Goal: Task Accomplishment & Management: Complete application form

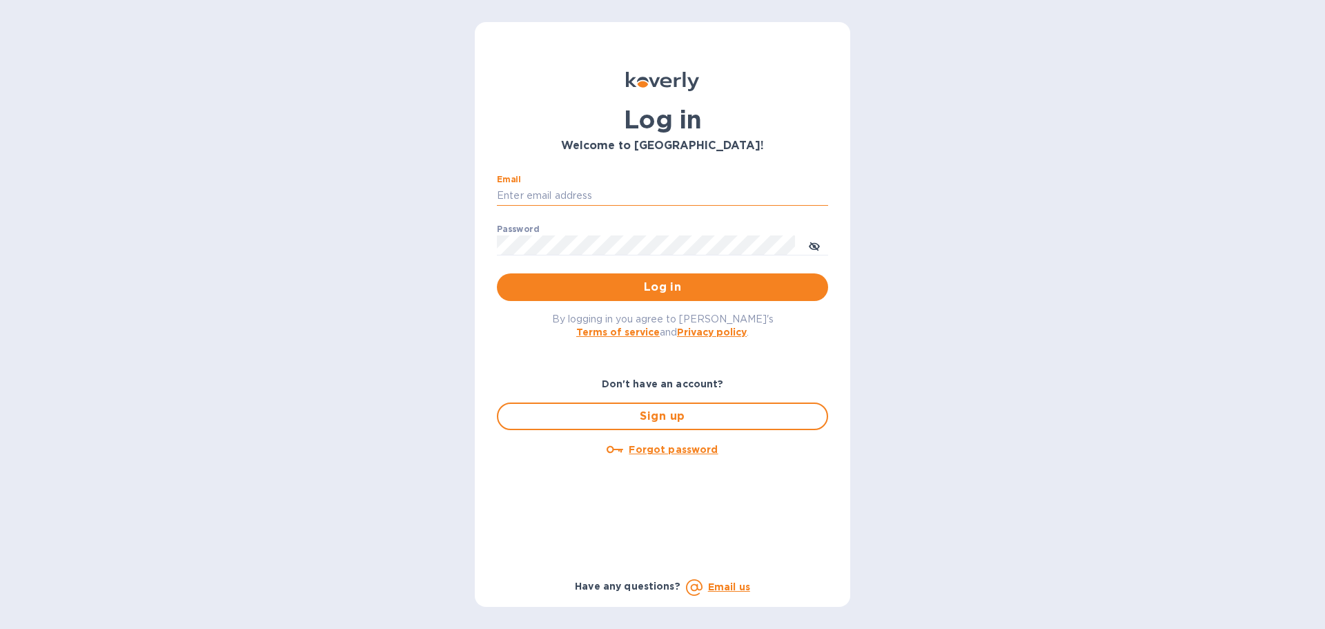
click at [552, 193] on input "Email" at bounding box center [662, 196] width 331 height 21
type input "ben@gkselections.com"
click at [497, 273] on button "Log in" at bounding box center [662, 287] width 331 height 28
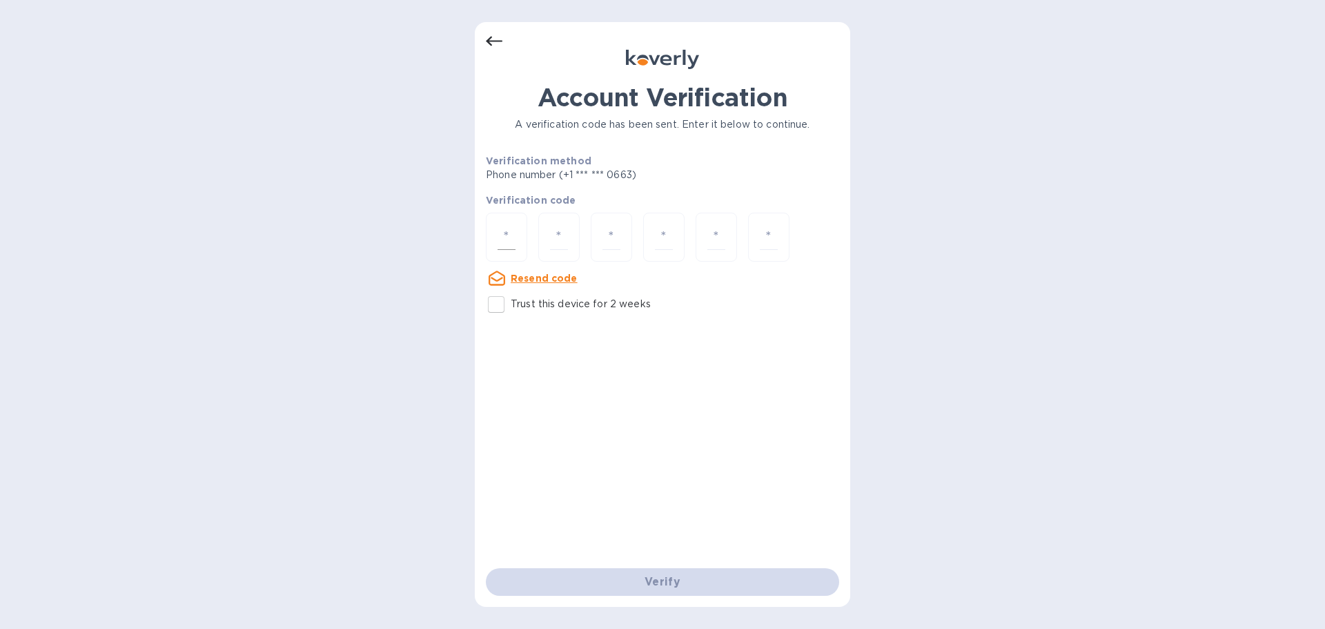
click at [510, 223] on div at bounding box center [506, 237] width 41 height 49
type input "1"
type input "3"
type input "9"
type input "2"
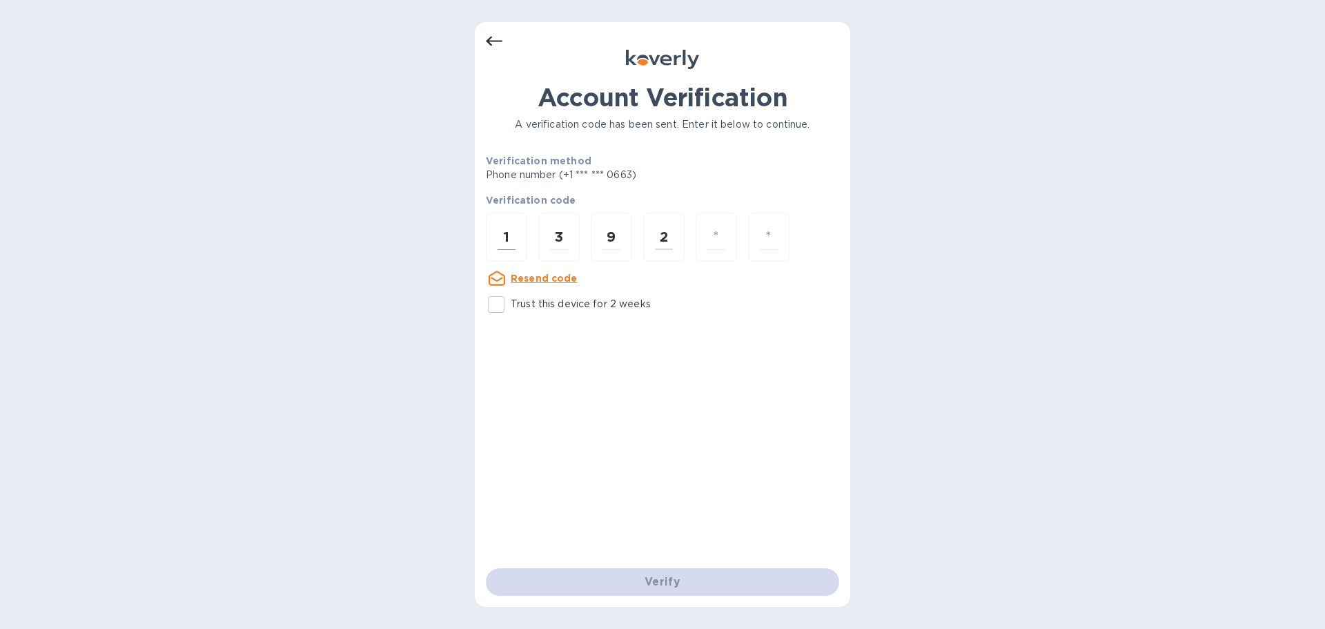
type input "6"
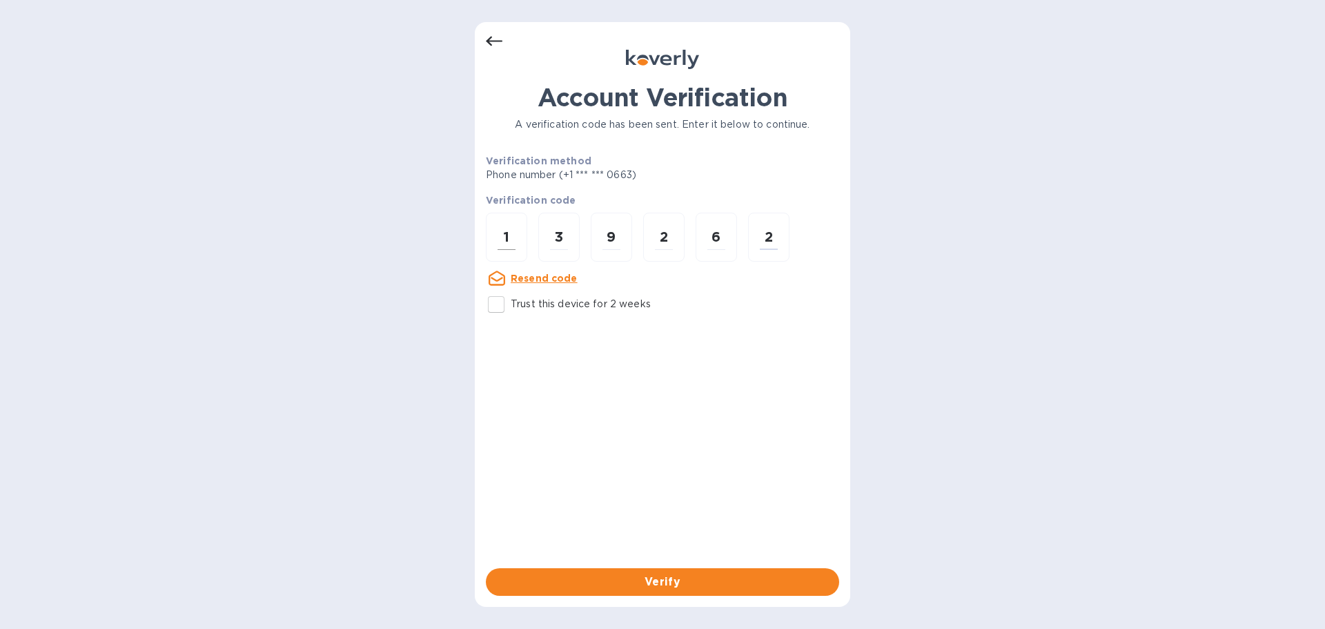
type input "2"
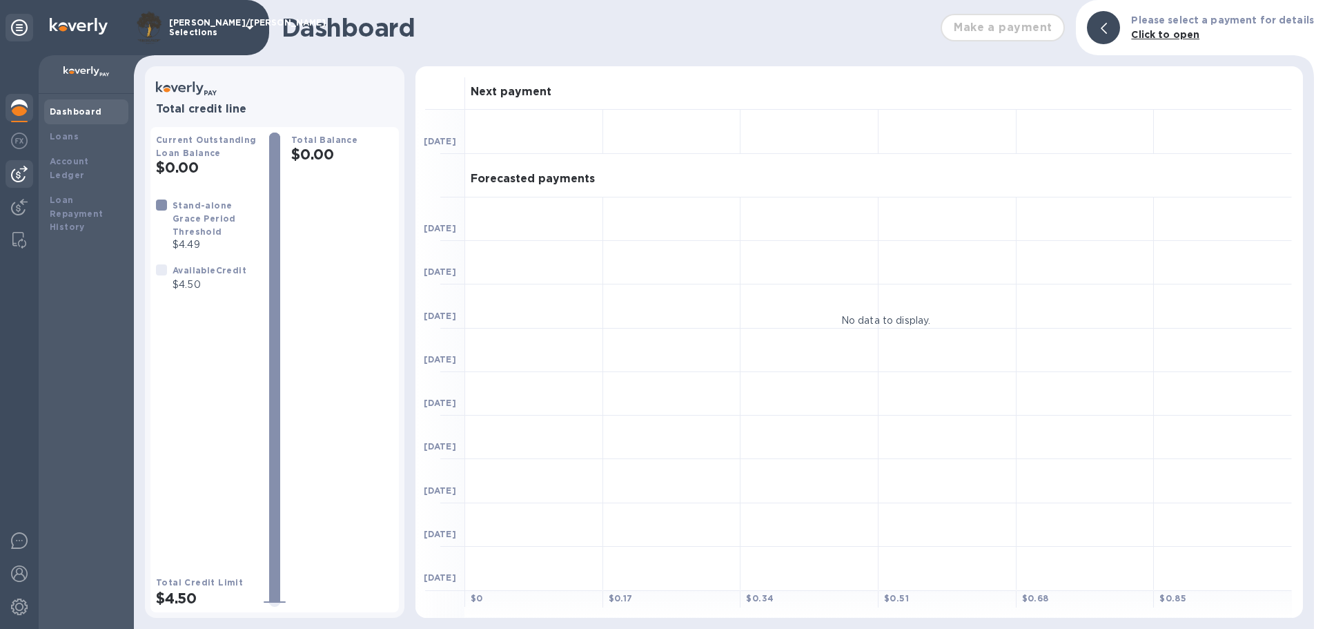
click at [26, 167] on img at bounding box center [19, 174] width 17 height 17
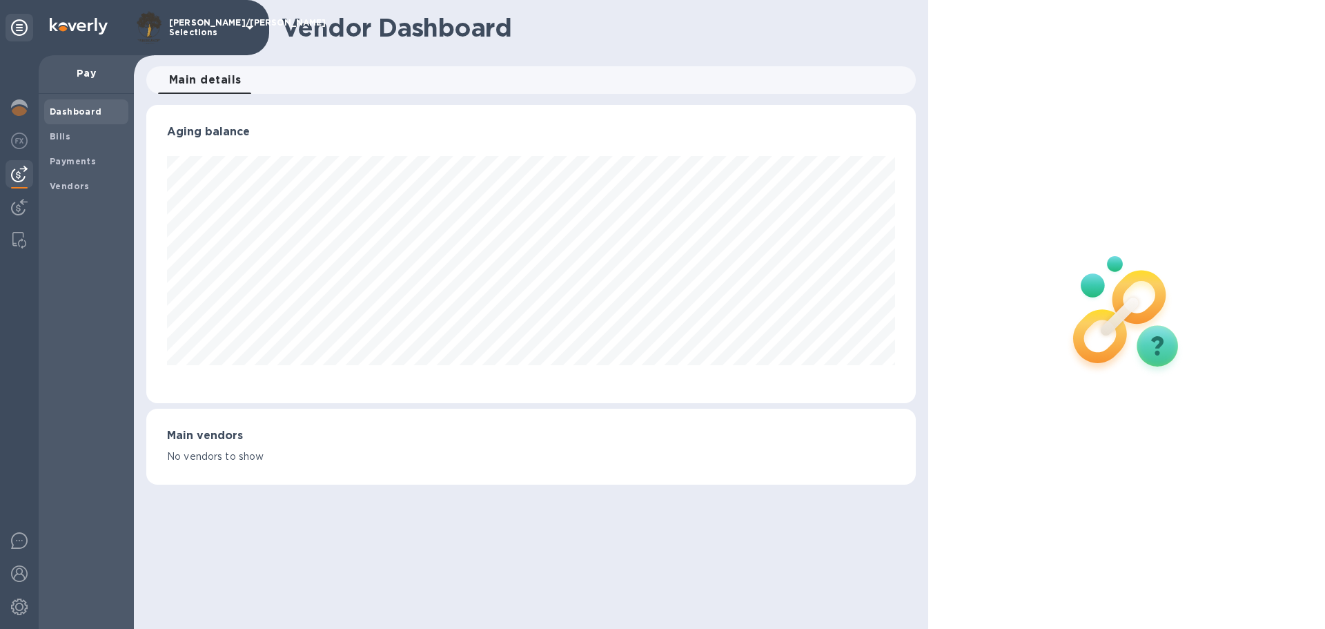
scroll to position [298, 769]
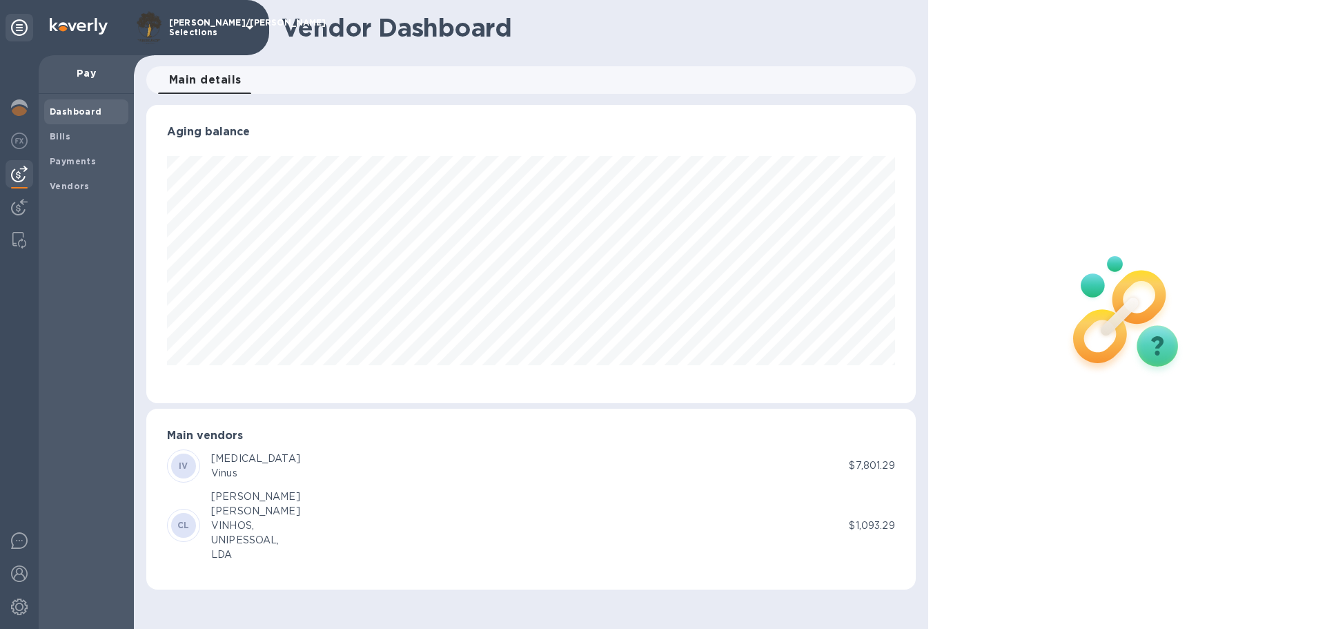
click at [22, 180] on img at bounding box center [19, 174] width 17 height 17
click at [64, 134] on b "Bills" at bounding box center [60, 136] width 21 height 10
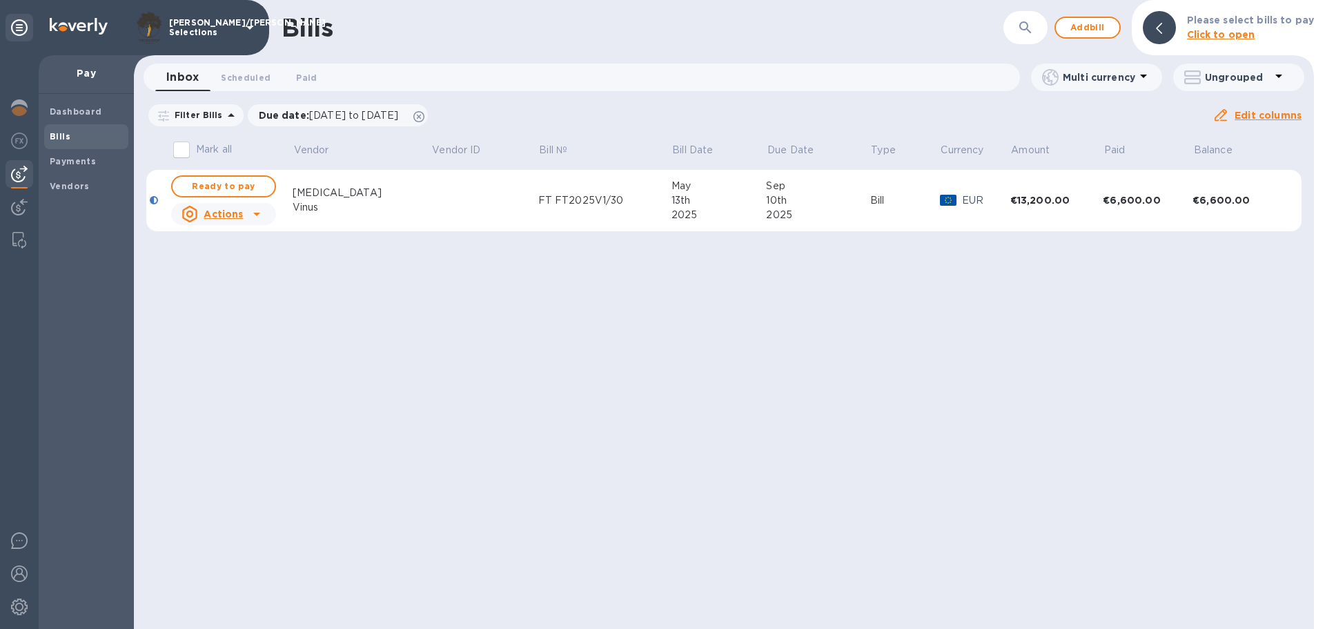
click at [756, 371] on div "Bills ​ Add bill Please select bills to pay Click to open Inbox 0 Scheduled 0 P…" at bounding box center [724, 314] width 1180 height 629
click at [1078, 31] on span "Add bill" at bounding box center [1087, 27] width 41 height 17
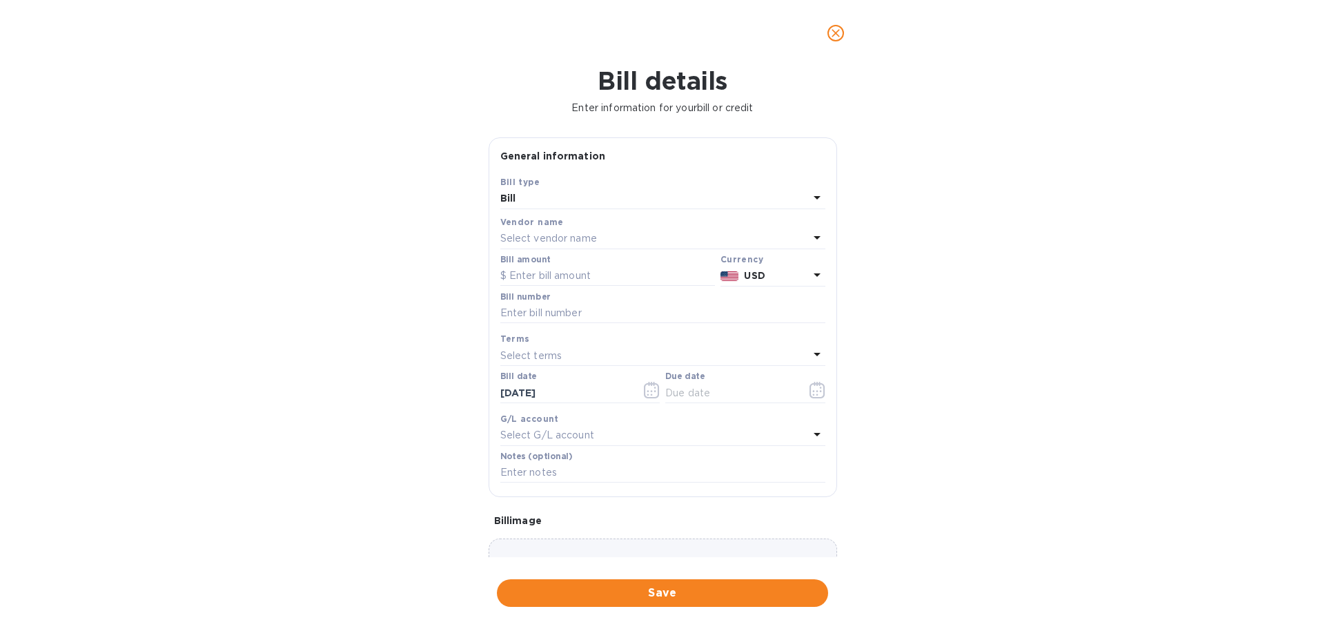
click at [589, 237] on p "Select vendor name" at bounding box center [548, 238] width 97 height 14
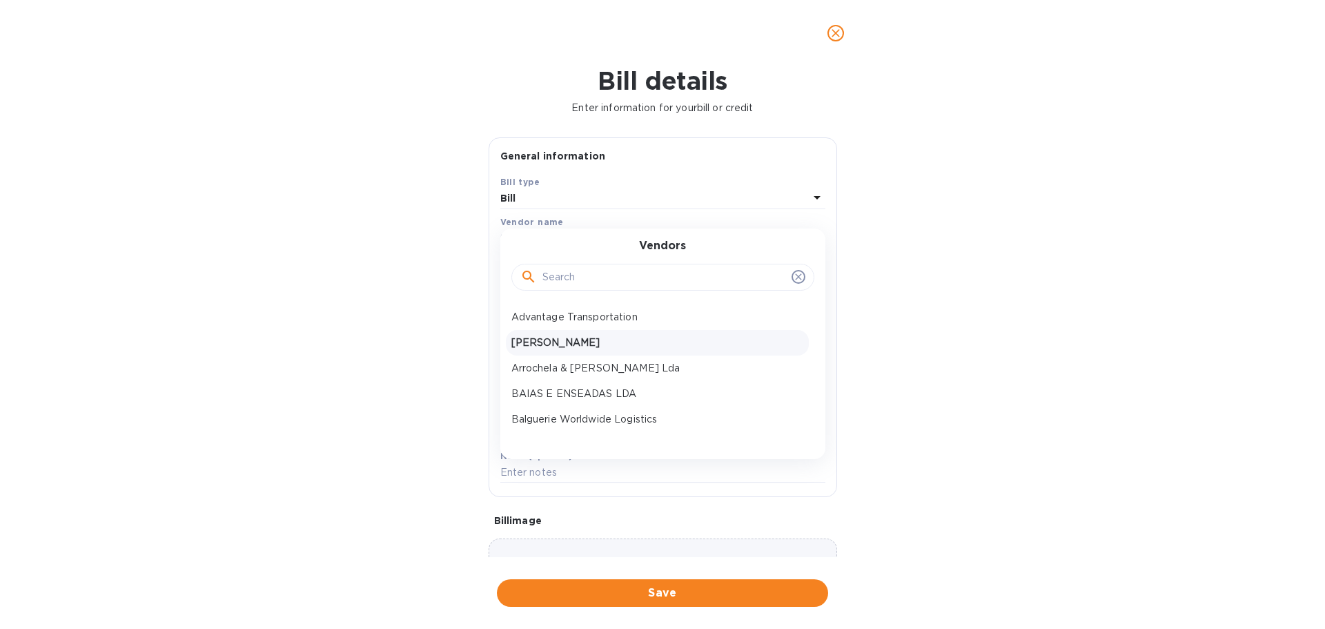
click at [605, 334] on div "[PERSON_NAME]" at bounding box center [657, 343] width 303 height 26
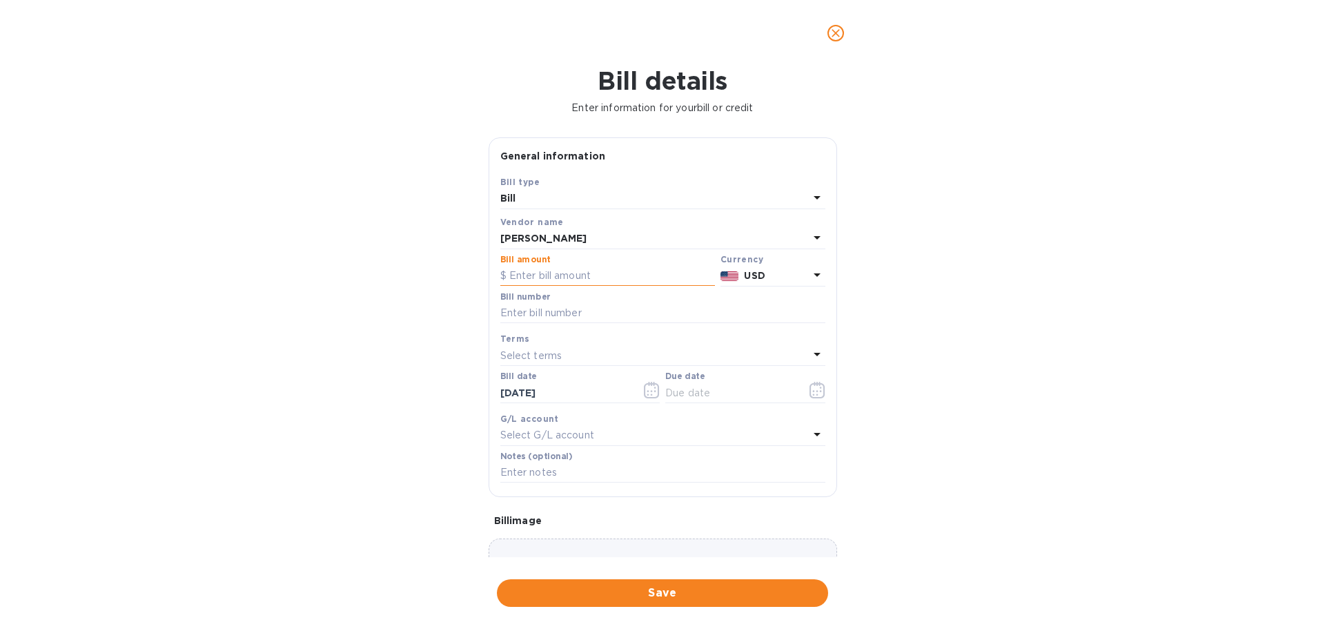
click at [596, 274] on input "text" at bounding box center [607, 276] width 215 height 21
type input "30"
type input "[DATE]"
click at [580, 349] on div "Select terms" at bounding box center [654, 355] width 309 height 19
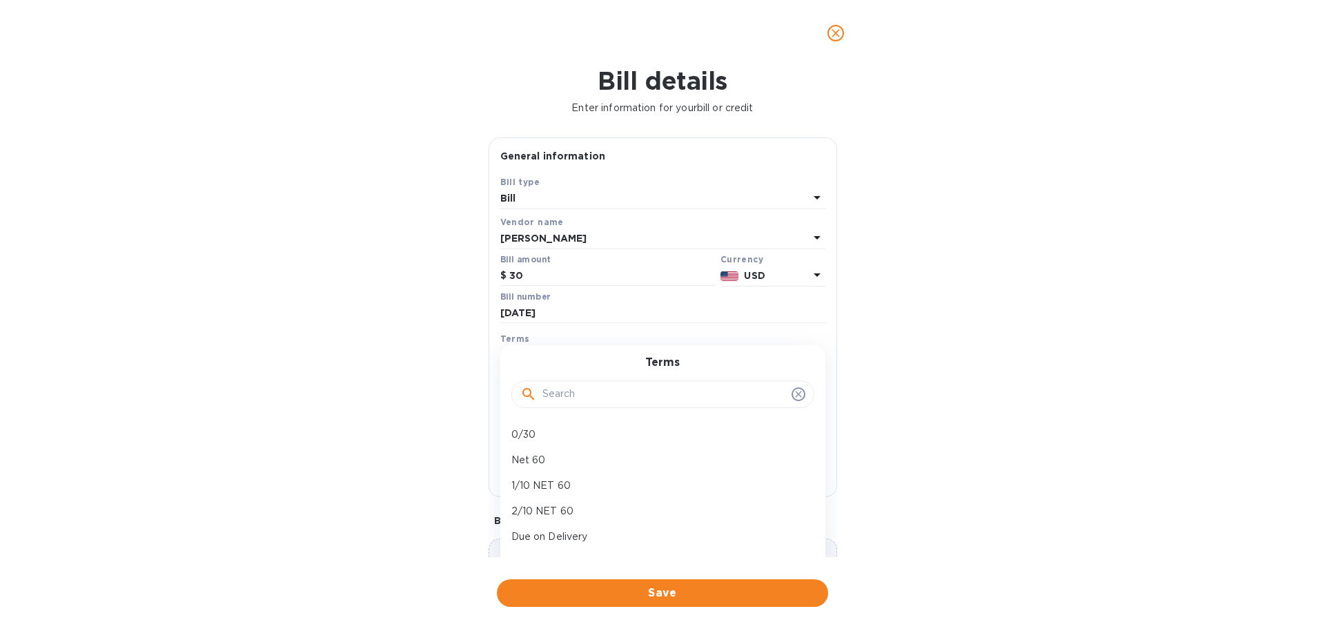
click at [561, 536] on p "Due on Delivery" at bounding box center [658, 536] width 292 height 14
type input "[DATE]"
click at [645, 588] on span "Save" at bounding box center [662, 593] width 309 height 17
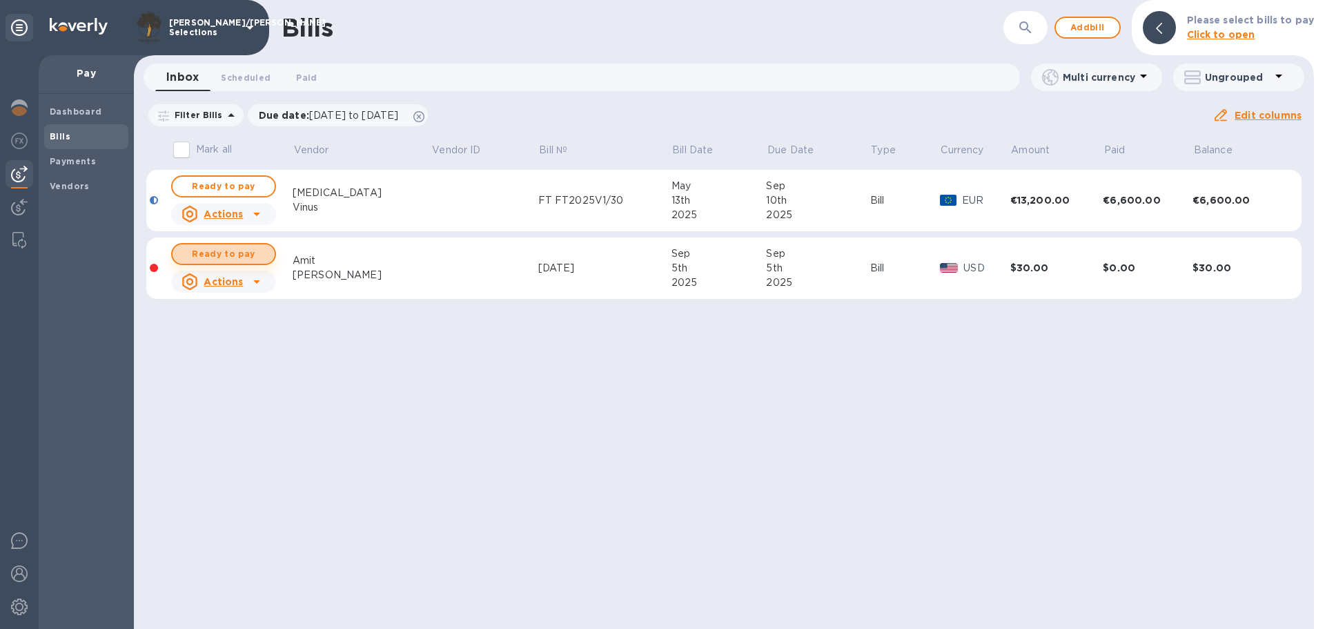
click at [235, 253] on span "Ready to pay" at bounding box center [224, 254] width 80 height 17
click at [230, 257] on span "Ready to pay" at bounding box center [224, 254] width 80 height 17
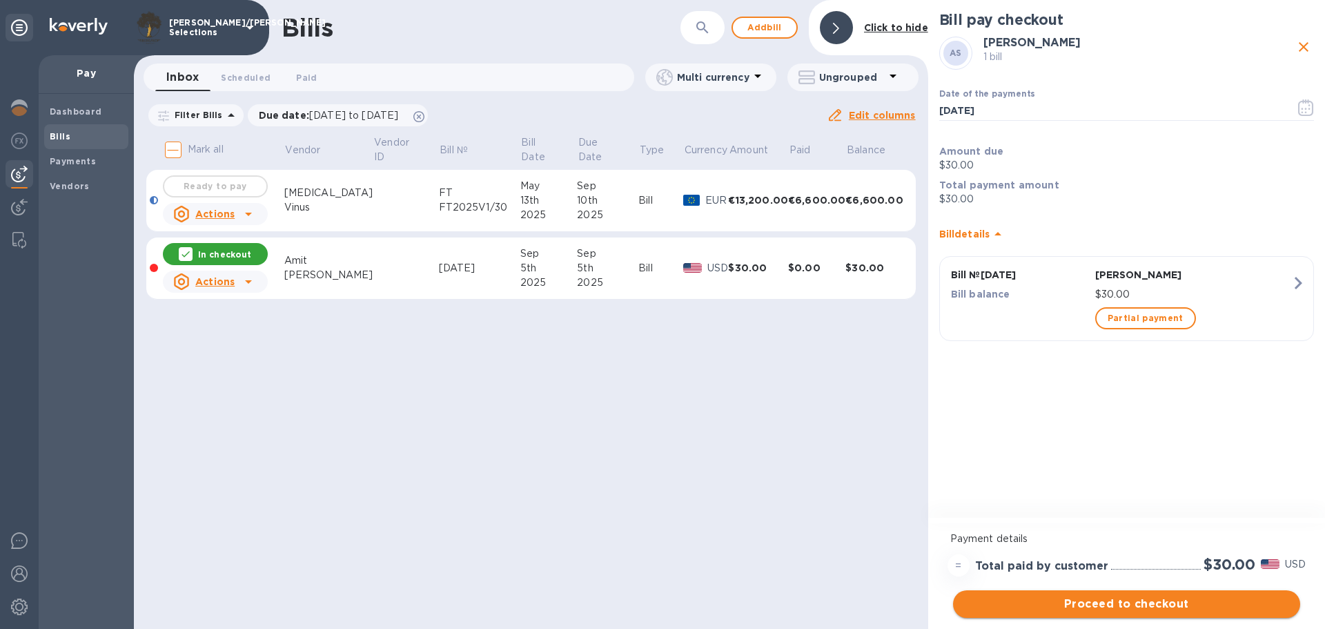
click at [1172, 607] on span "Proceed to checkout" at bounding box center [1126, 604] width 325 height 17
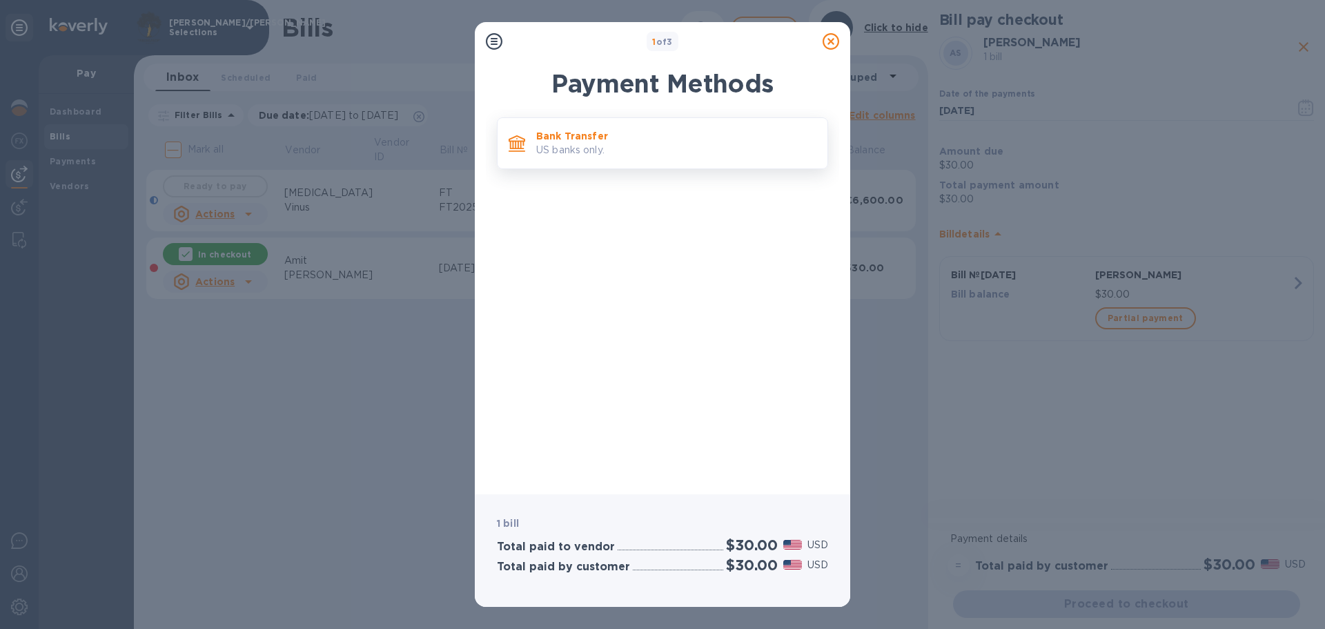
click at [654, 151] on p "US banks only." at bounding box center [676, 150] width 280 height 14
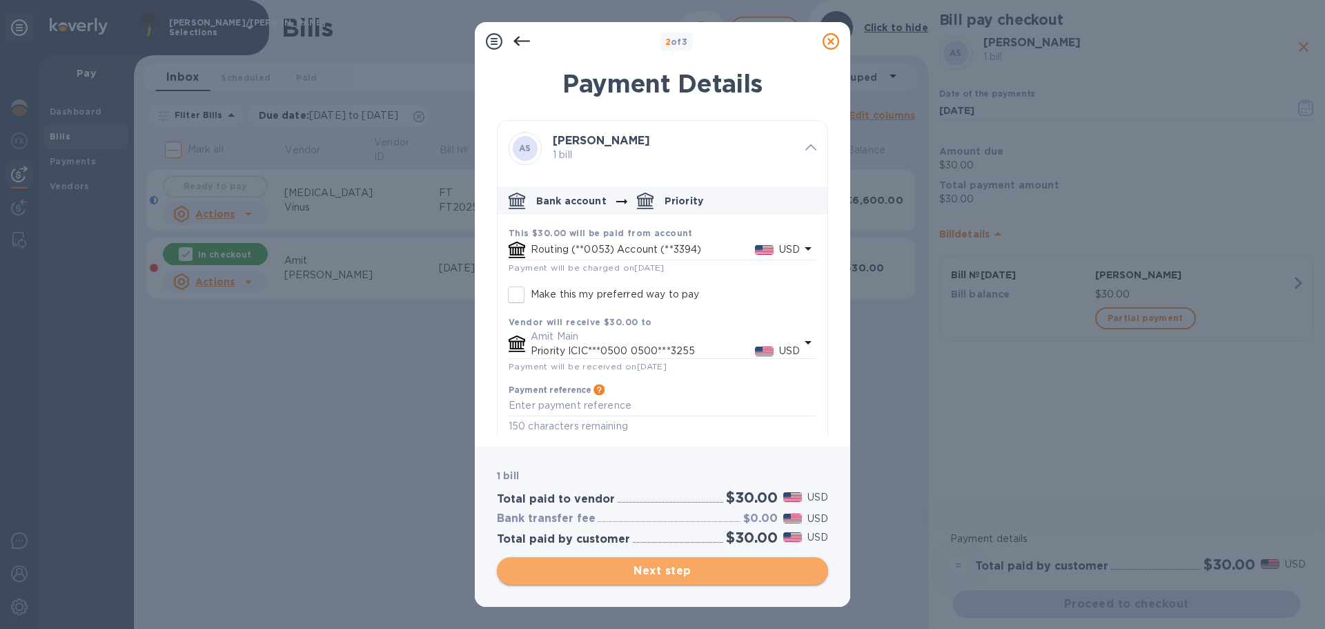
click at [684, 581] on button "Next step" at bounding box center [662, 571] width 331 height 28
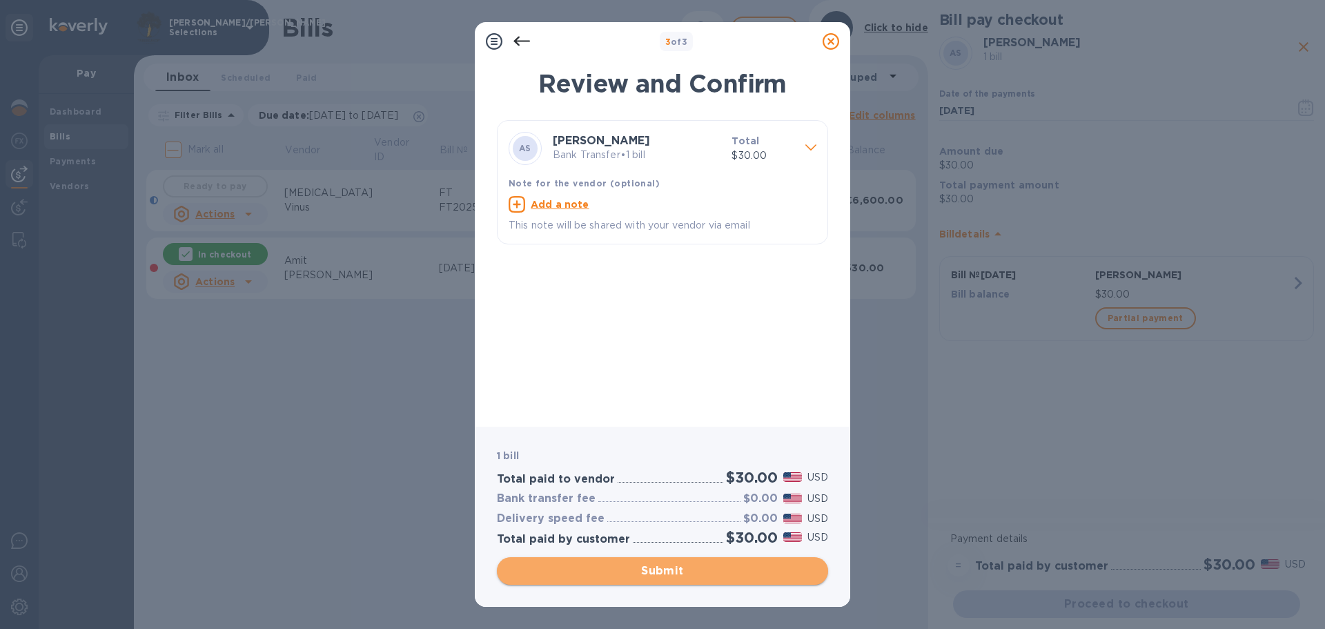
click at [684, 581] on button "Submit" at bounding box center [662, 571] width 331 height 28
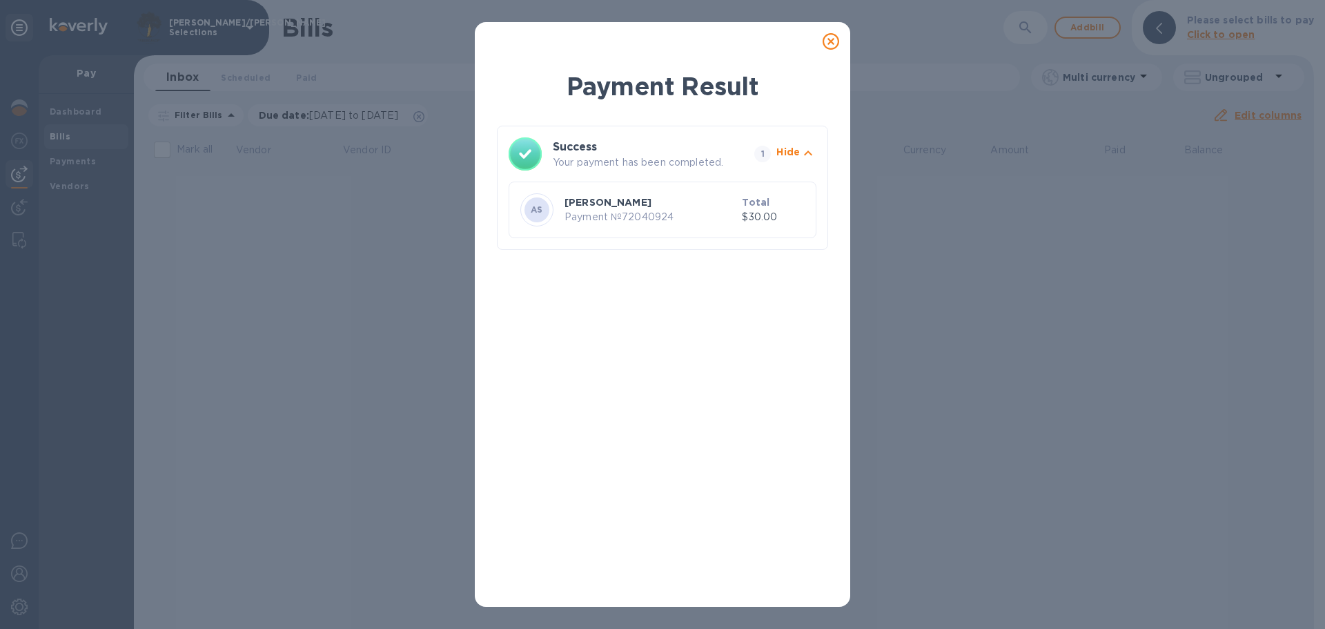
click at [831, 42] on icon at bounding box center [831, 41] width 17 height 17
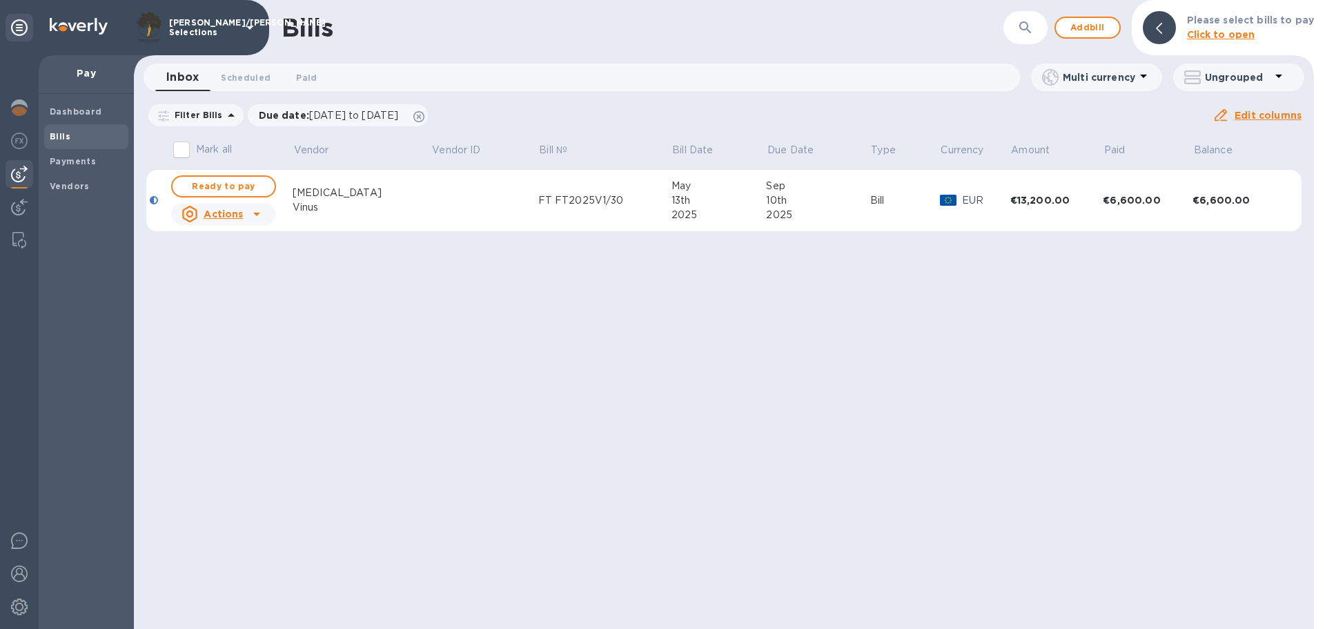
click at [80, 139] on span "Bills" at bounding box center [86, 137] width 73 height 14
click at [1093, 25] on span "Add bill" at bounding box center [1087, 27] width 41 height 17
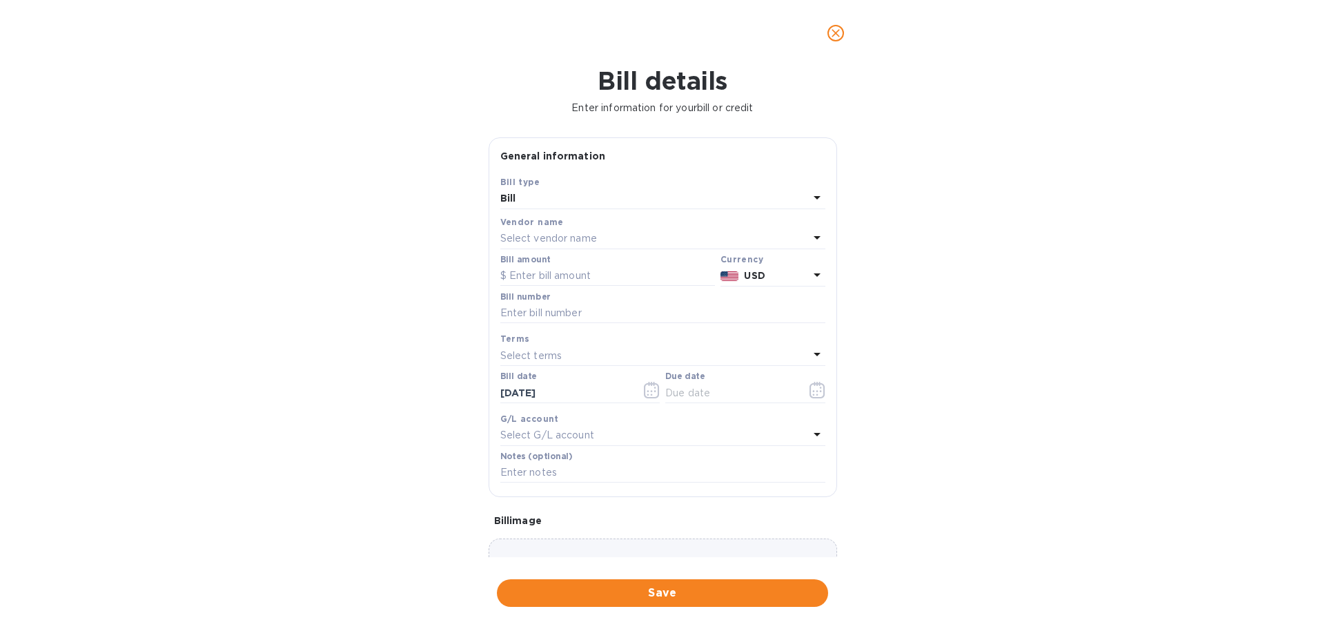
click at [605, 241] on div "Select vendor name" at bounding box center [654, 238] width 309 height 19
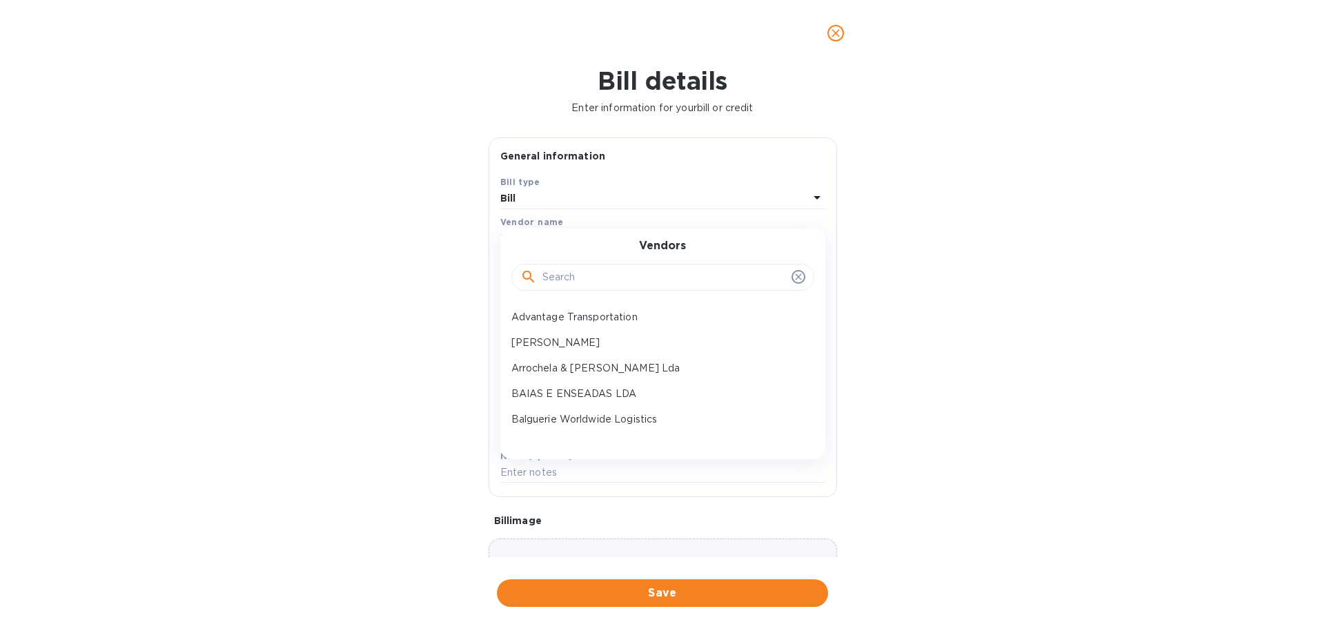
click at [793, 274] on icon at bounding box center [798, 276] width 11 height 11
click at [793, 275] on icon at bounding box center [798, 276] width 11 height 11
click at [632, 282] on input "text" at bounding box center [665, 277] width 244 height 21
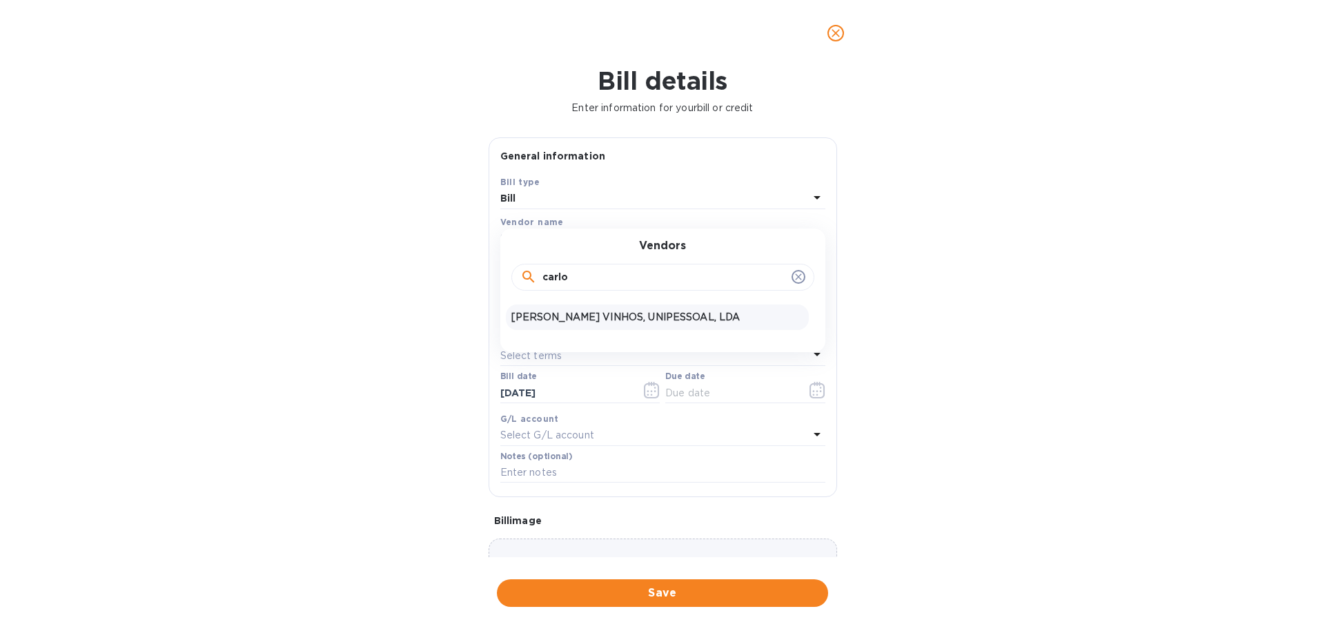
type input "carlo"
click at [612, 319] on p "[PERSON_NAME] VINHOS, UNIPESSOAL, LDA" at bounding box center [658, 317] width 292 height 14
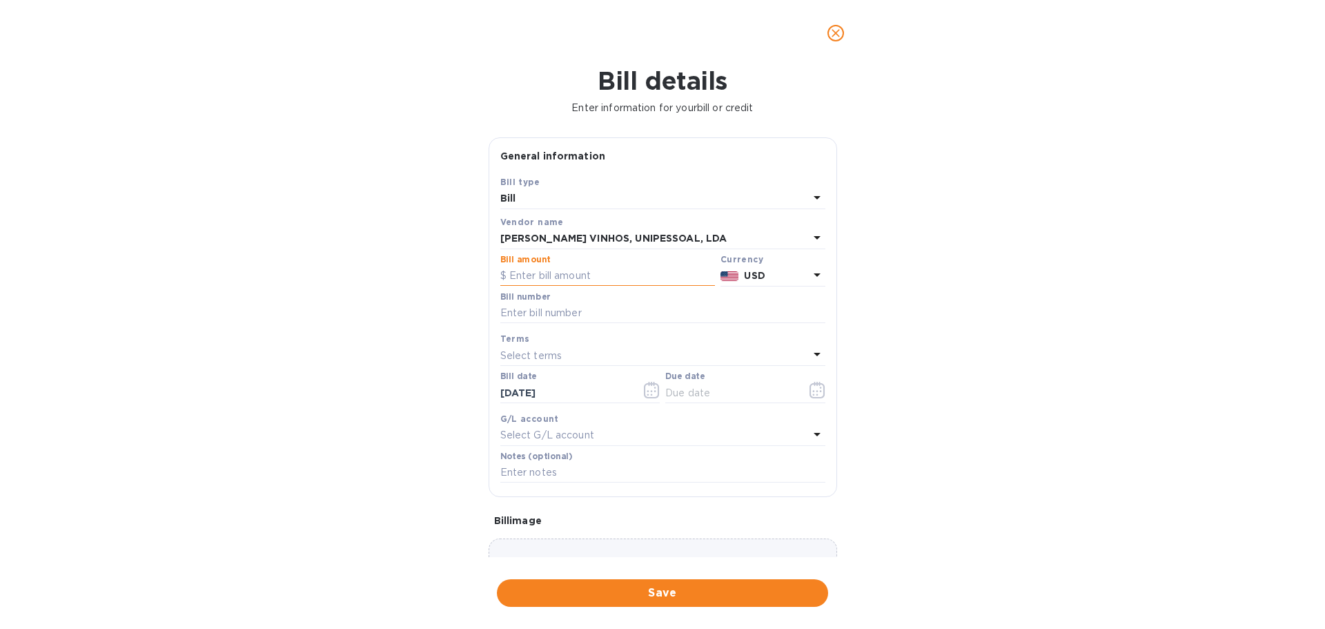
click at [624, 273] on input "text" at bounding box center [607, 276] width 215 height 21
click at [735, 282] on div at bounding box center [730, 276] width 24 height 20
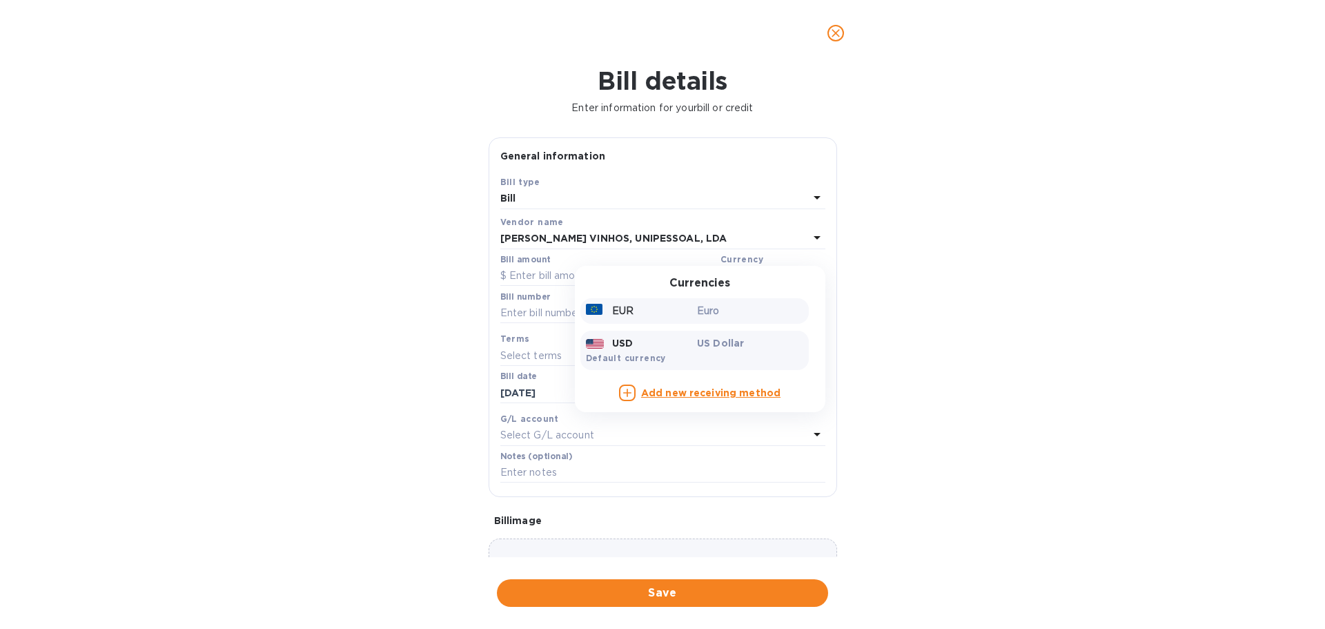
click at [697, 318] on p "Euro" at bounding box center [750, 311] width 106 height 14
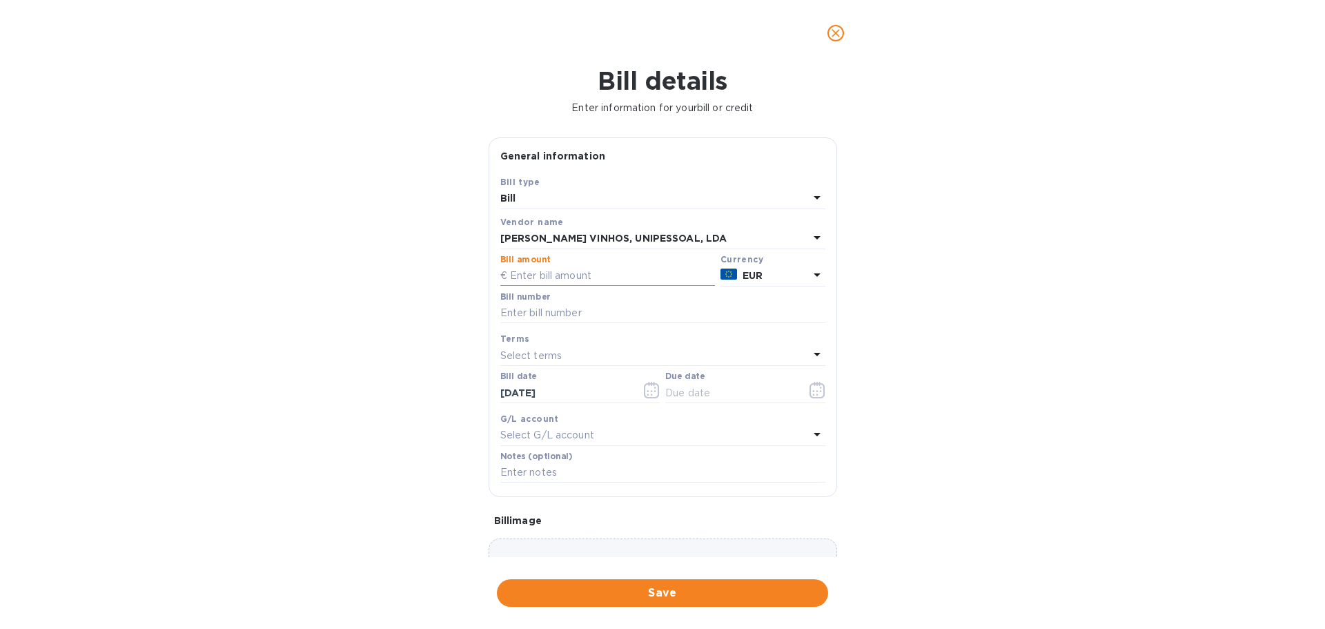
click at [573, 277] on input "text" at bounding box center [607, 276] width 215 height 21
type input "8"
click button "Save" at bounding box center [0, 0] width 0 height 0
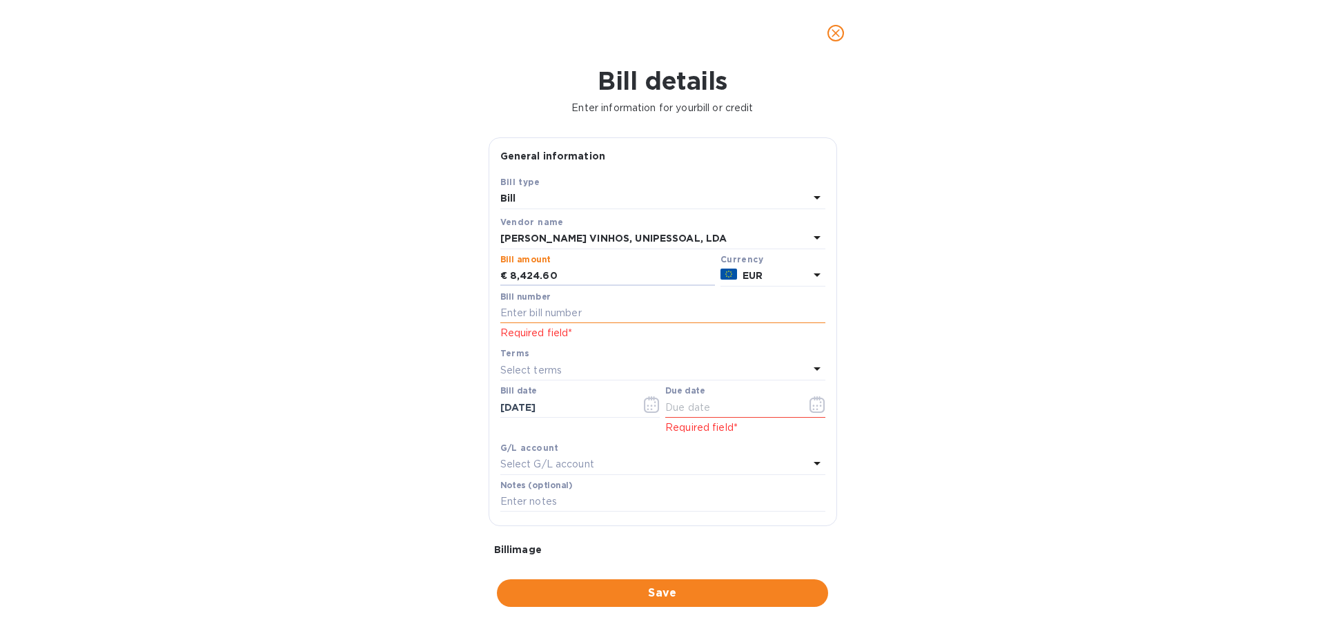
type input "8,424.60"
drag, startPoint x: 644, startPoint y: 315, endPoint x: 676, endPoint y: 338, distance: 39.1
click at [676, 338] on div "Bill number Required field*" at bounding box center [663, 316] width 331 height 55
click at [599, 320] on input "text" at bounding box center [662, 313] width 325 height 21
type input "FT 2025/189"
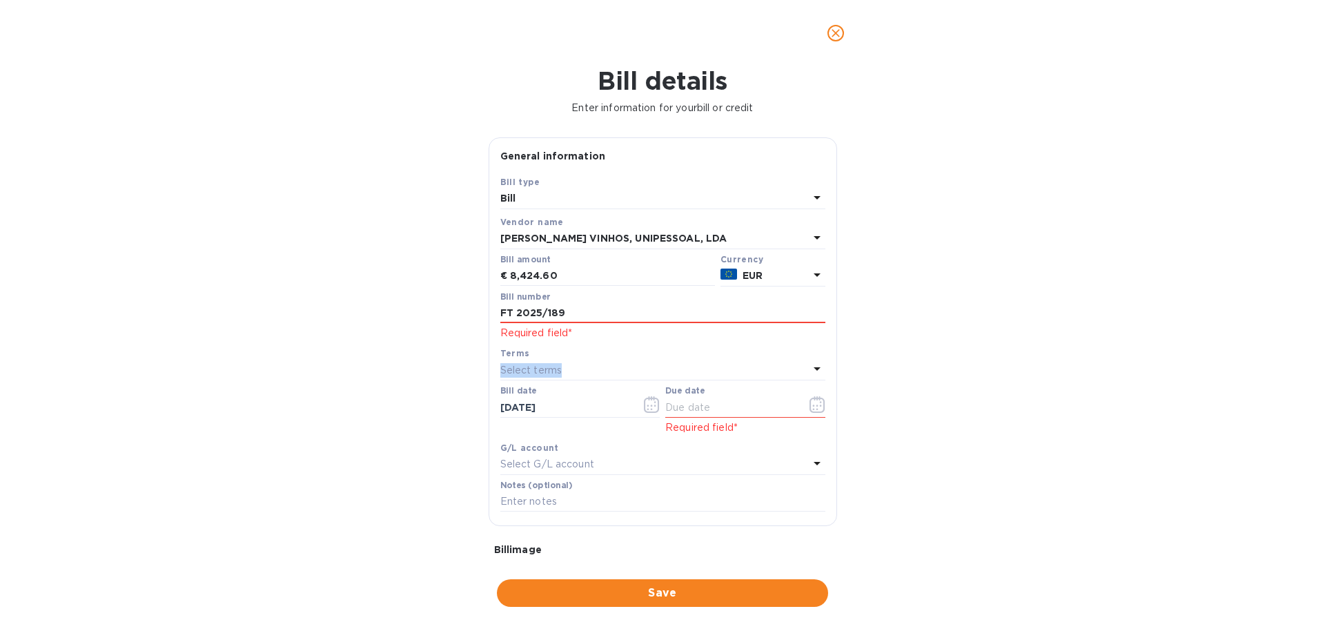
click at [566, 356] on div "Terms Select terms" at bounding box center [662, 363] width 325 height 34
click at [574, 365] on div "Select terms" at bounding box center [654, 369] width 309 height 19
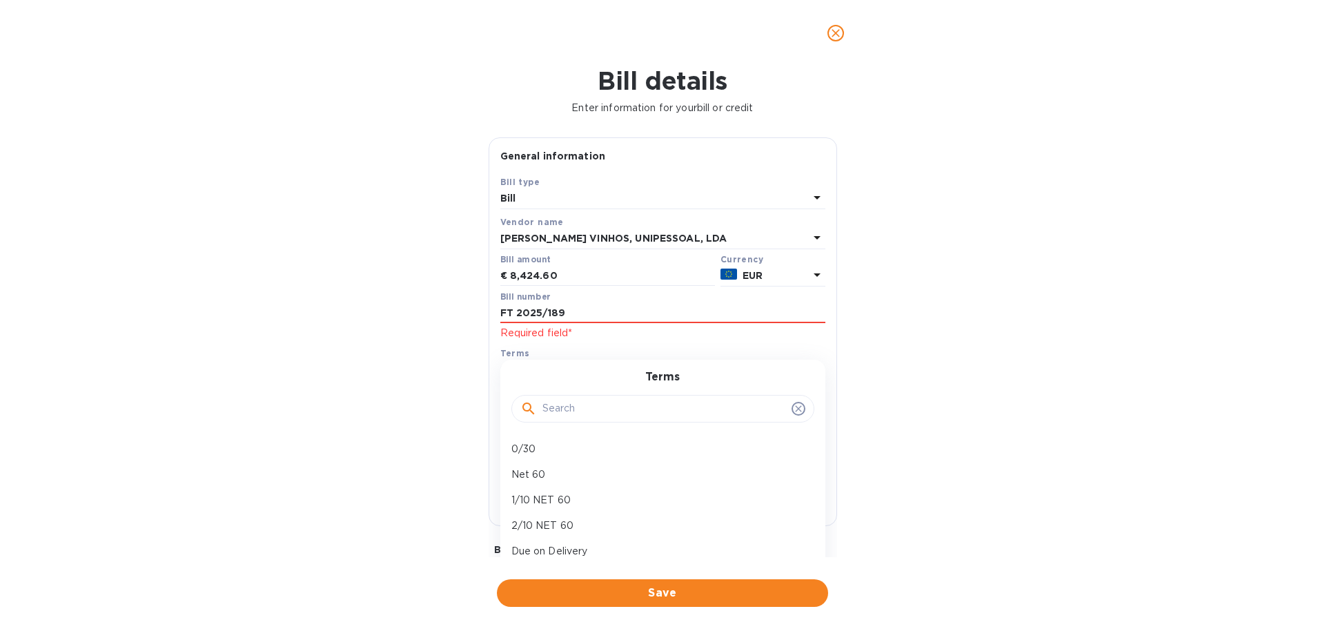
click at [541, 471] on p "Net 60" at bounding box center [658, 474] width 292 height 14
type input "[DATE]"
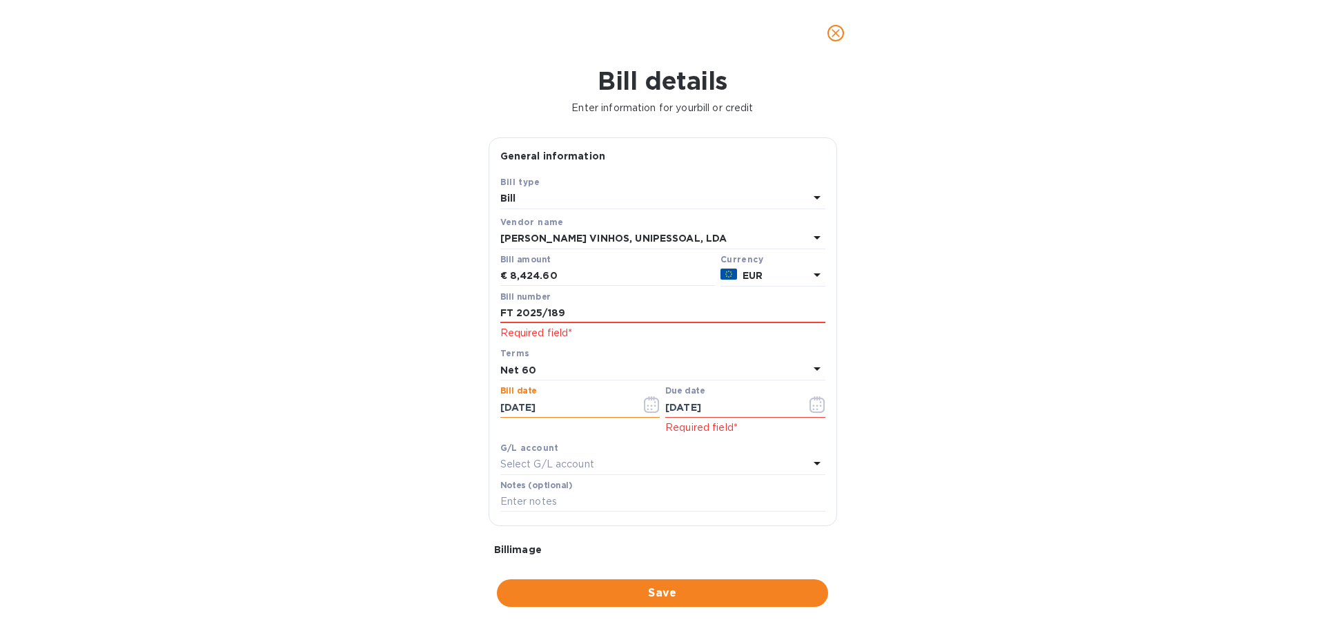
click at [562, 407] on input "[DATE]" at bounding box center [565, 407] width 130 height 21
click at [563, 407] on input "[DATE]" at bounding box center [565, 407] width 130 height 21
type input "[DATE]"
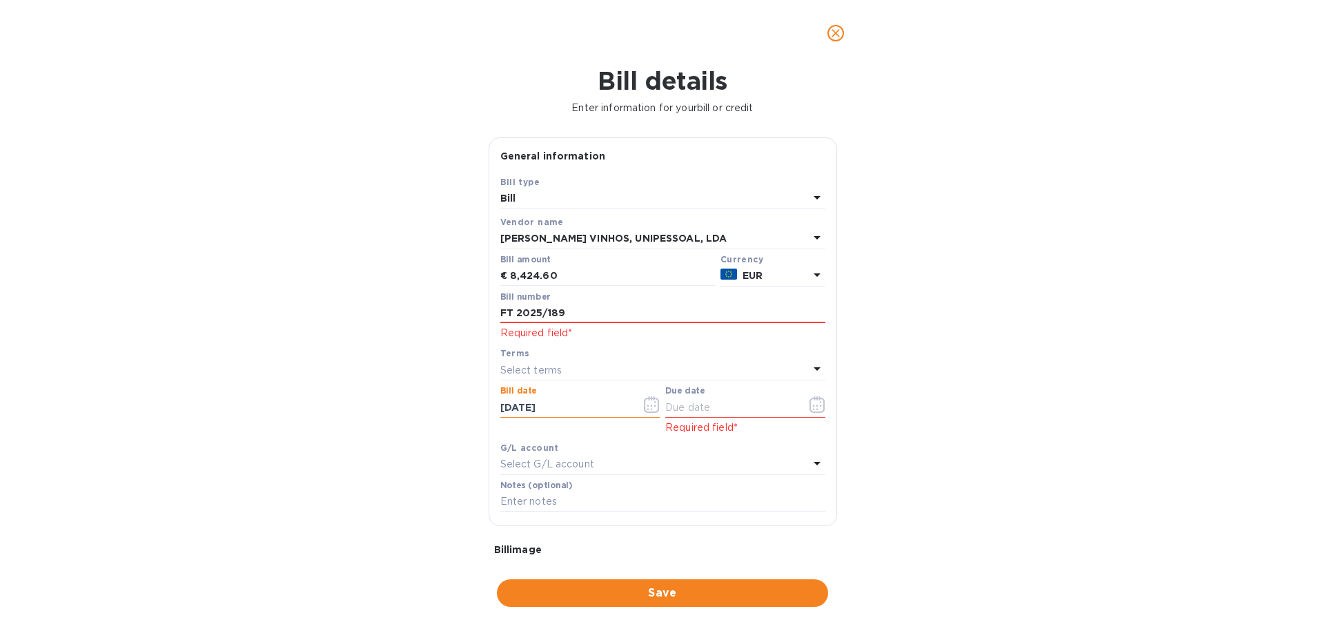
type input "[DATE]"
click at [571, 364] on div "Select terms" at bounding box center [654, 369] width 309 height 19
click at [534, 483] on div "Net 60" at bounding box center [657, 475] width 303 height 26
type input "[DATE]"
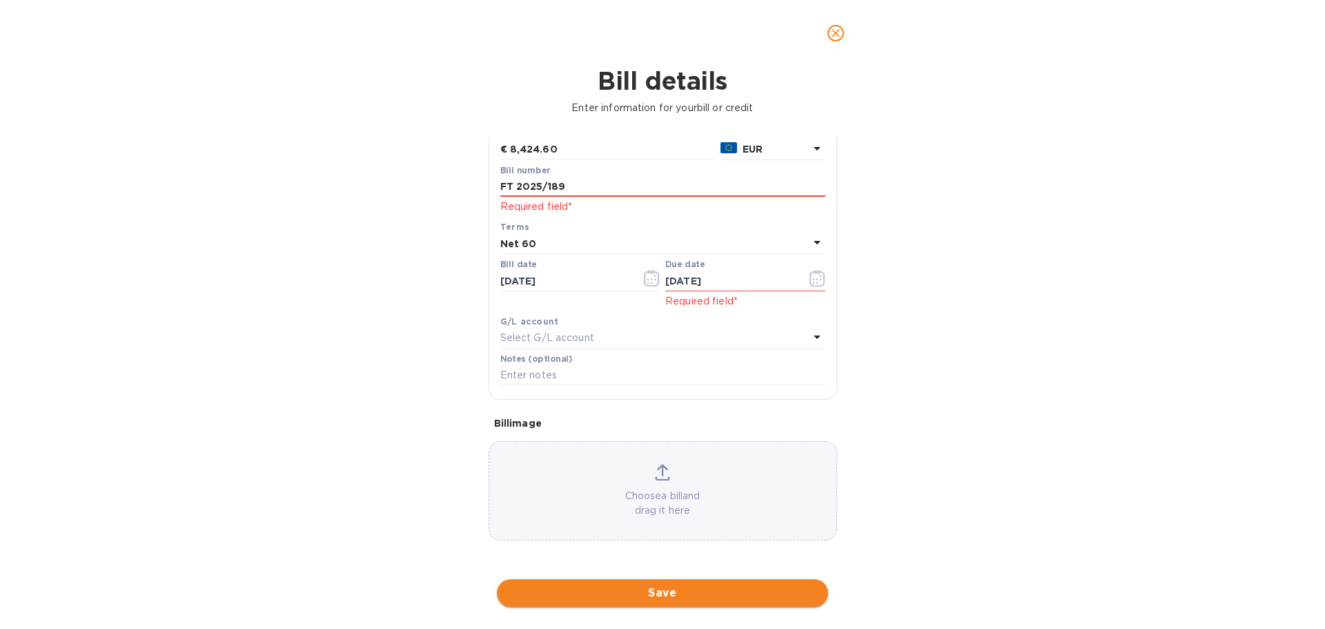
click at [619, 590] on span "Save" at bounding box center [662, 593] width 309 height 17
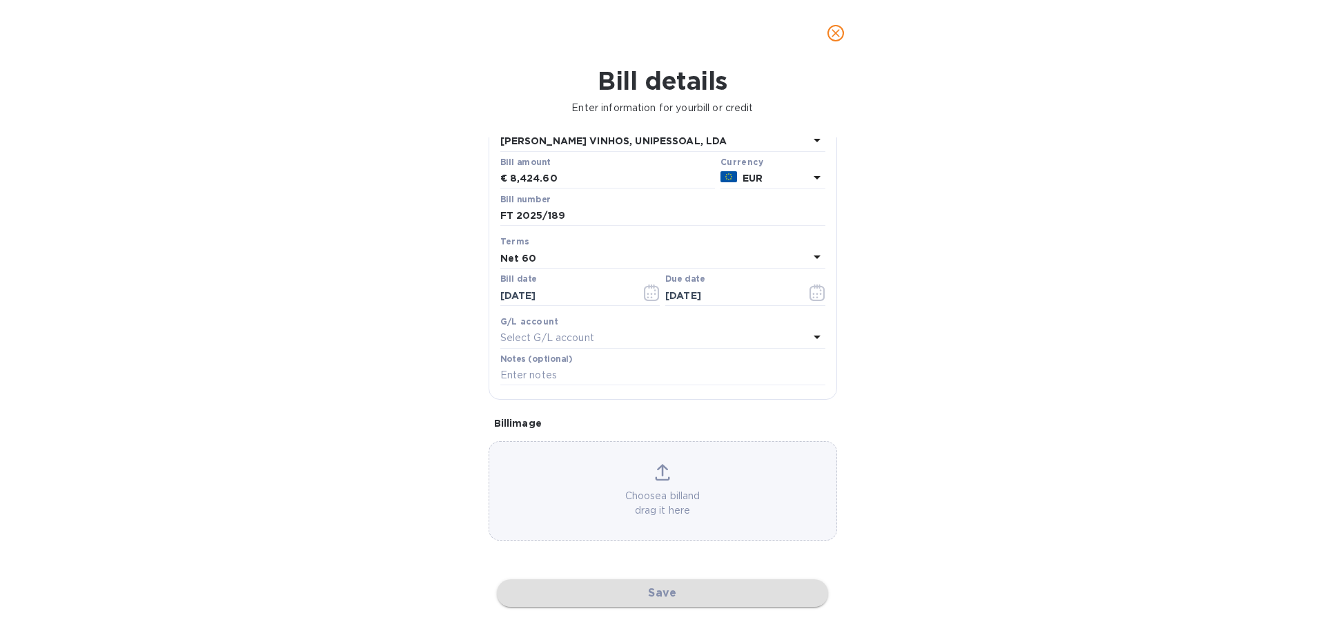
scroll to position [97, 0]
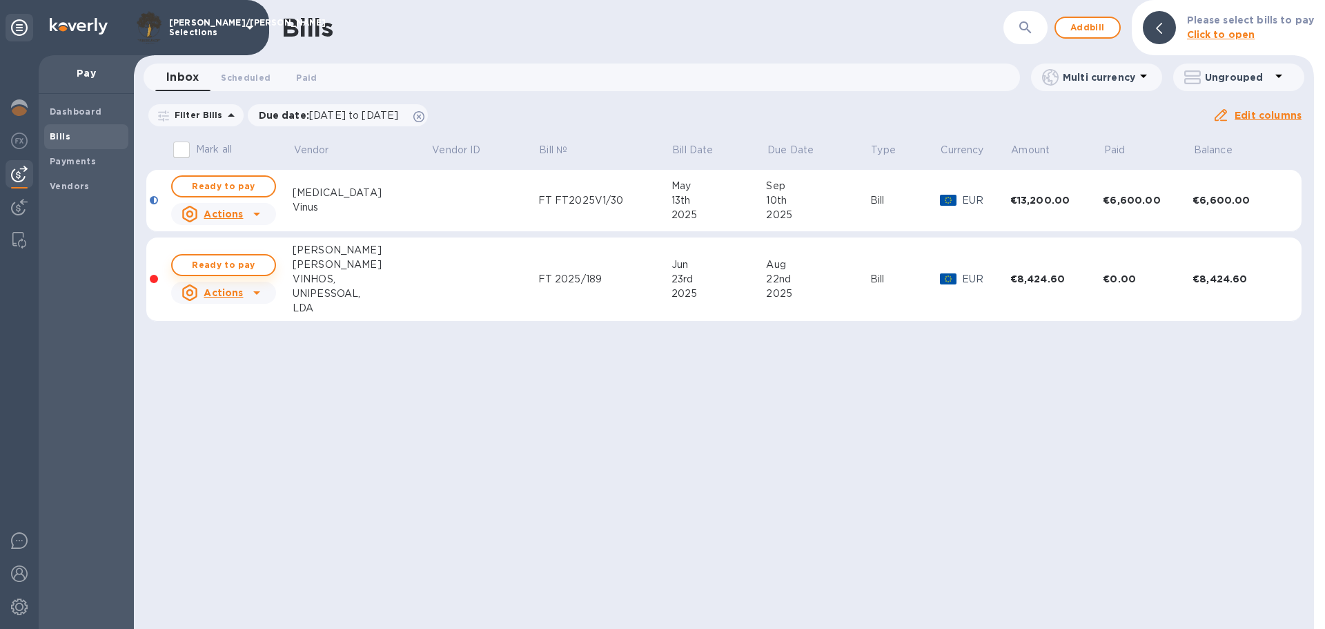
click at [242, 269] on span "Ready to pay" at bounding box center [224, 265] width 80 height 17
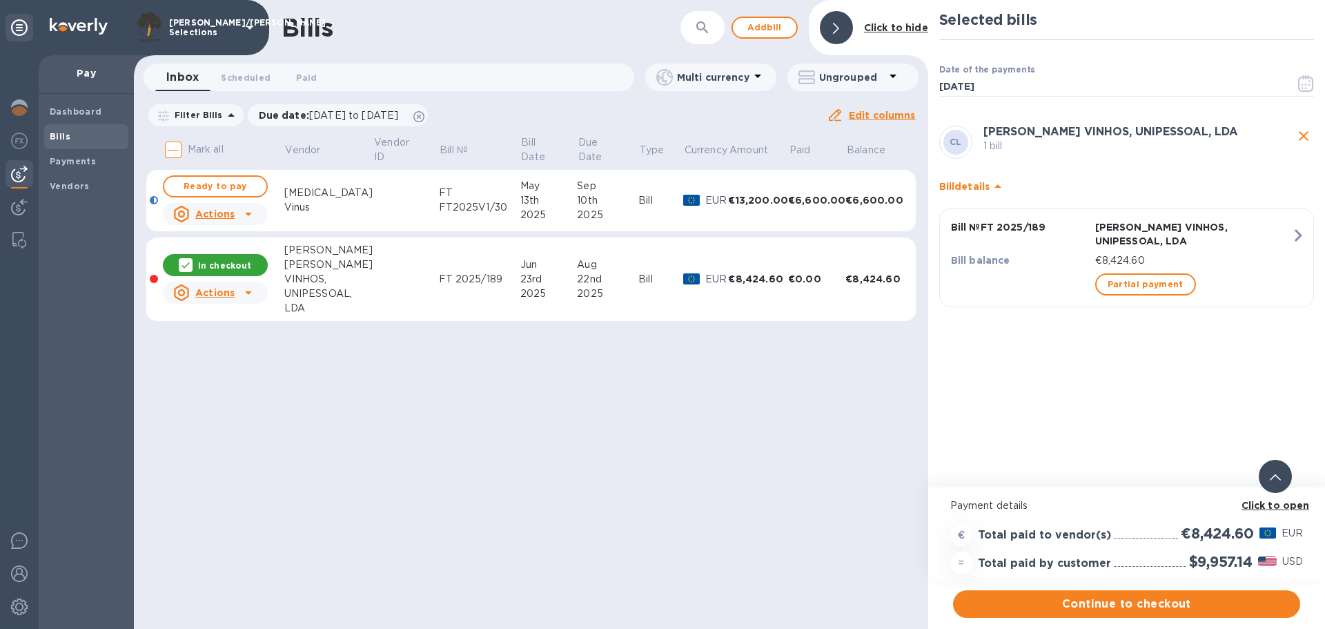
click at [1265, 507] on b "Click to open" at bounding box center [1276, 505] width 68 height 11
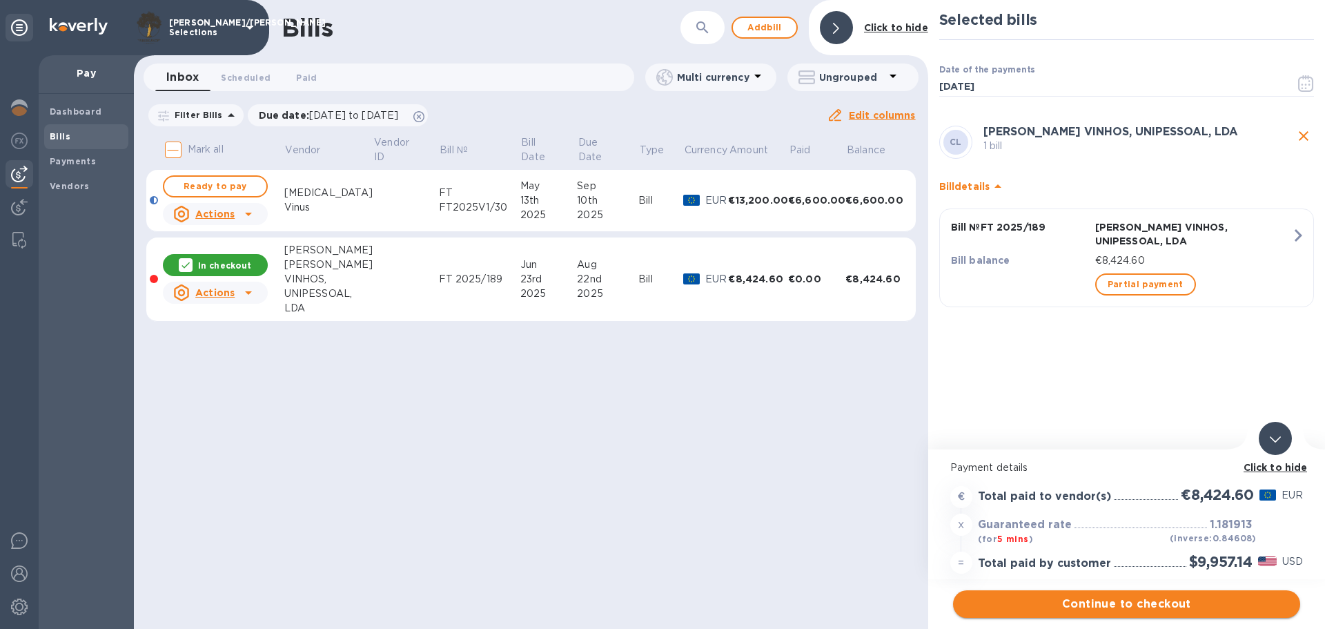
click at [1074, 608] on span "Continue to checkout" at bounding box center [1126, 604] width 325 height 17
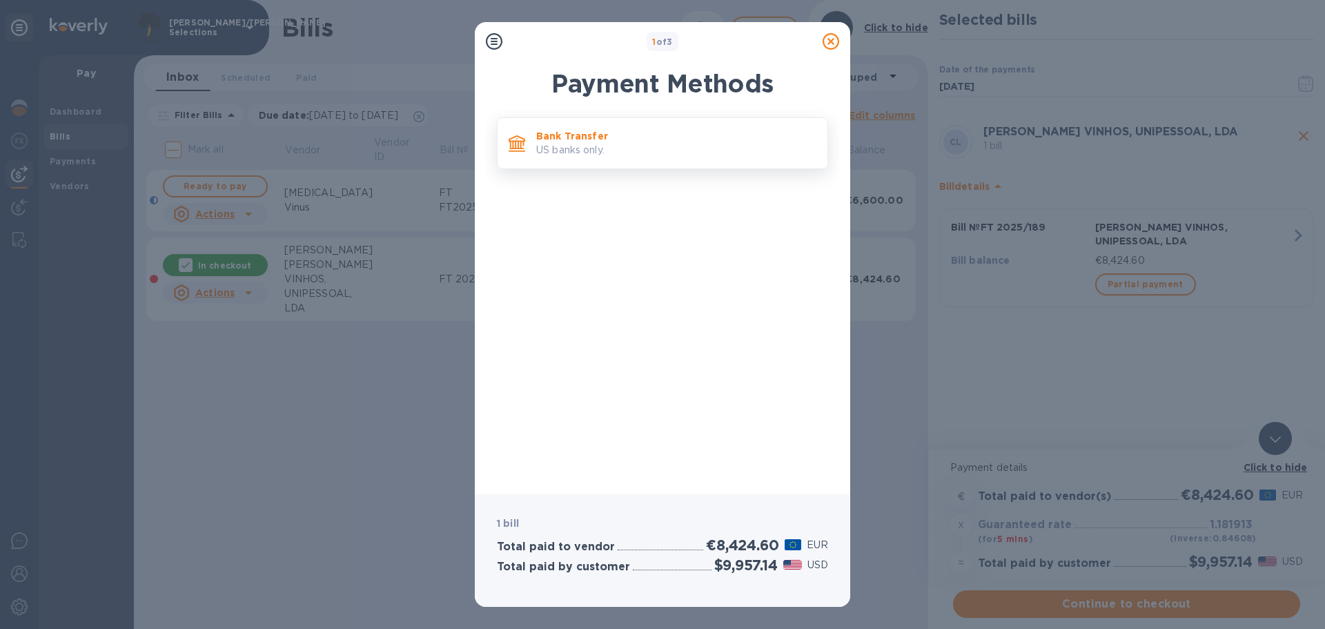
click at [615, 144] on p "US banks only." at bounding box center [676, 150] width 280 height 14
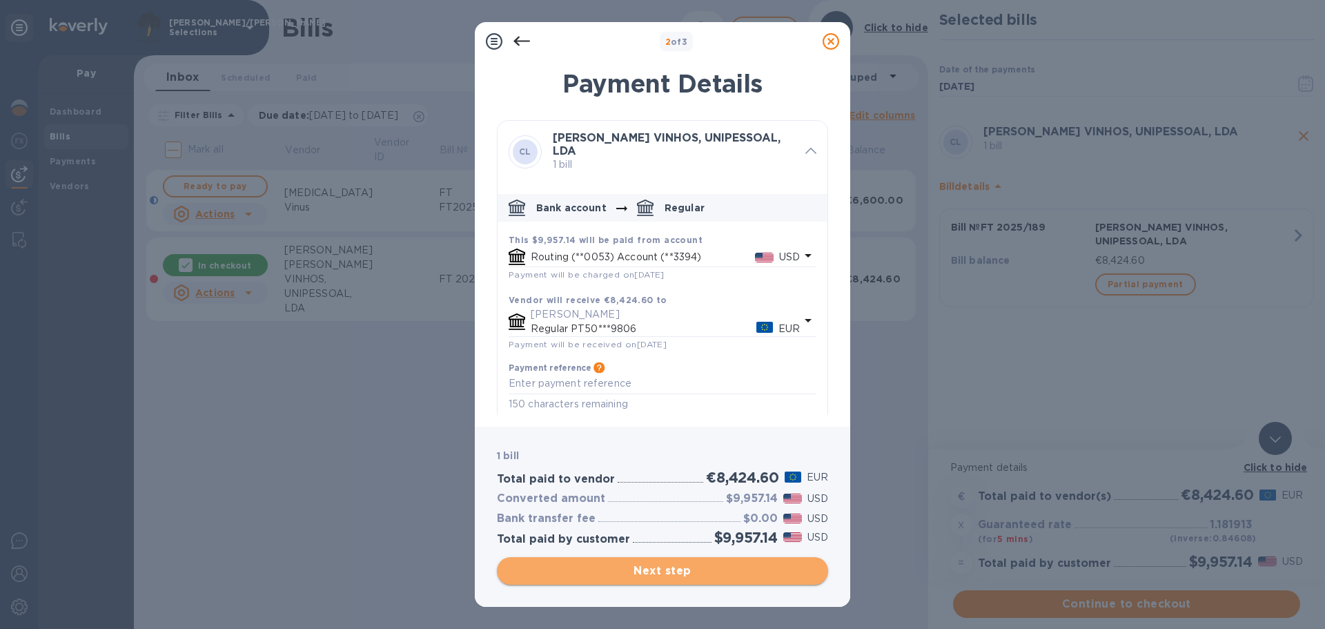
click at [684, 569] on span "Next step" at bounding box center [662, 571] width 309 height 17
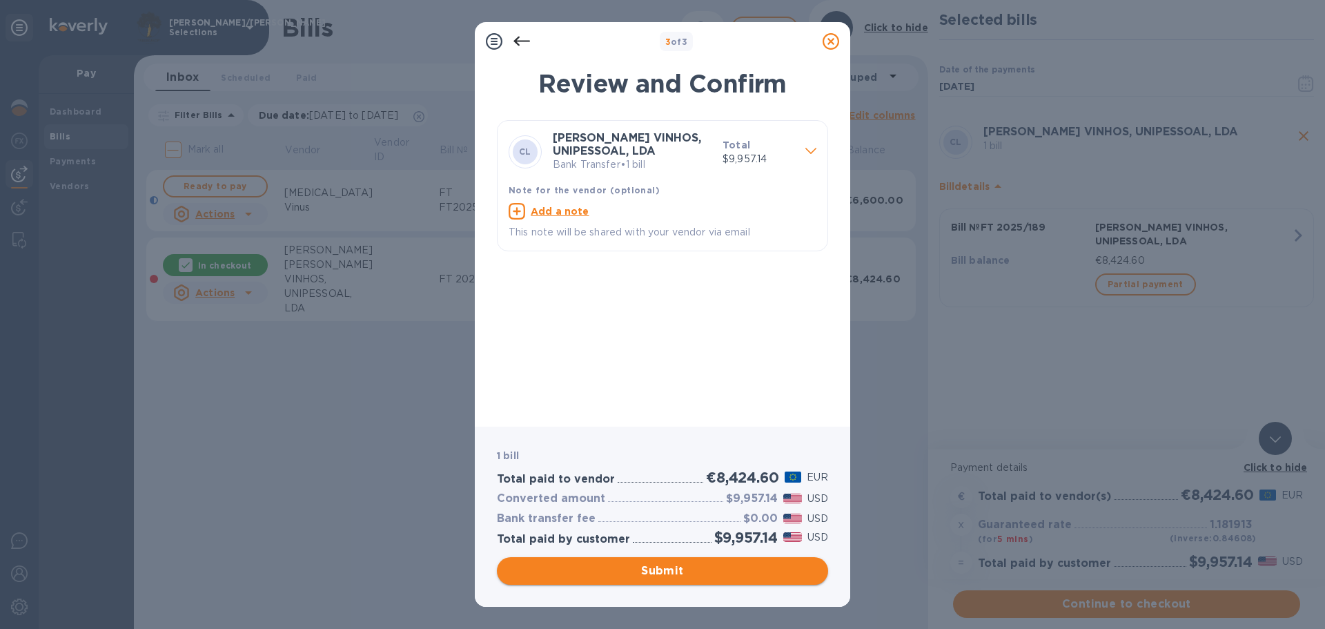
click at [684, 569] on span "Submit" at bounding box center [662, 571] width 309 height 17
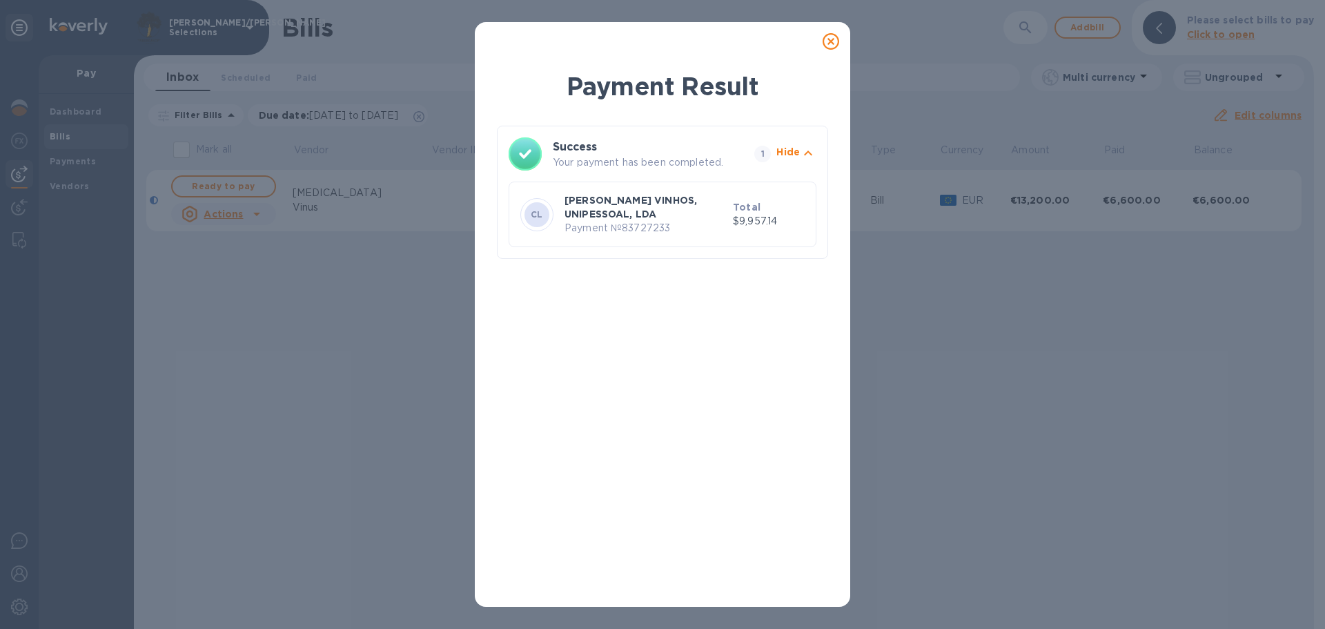
click at [833, 43] on icon at bounding box center [831, 41] width 17 height 17
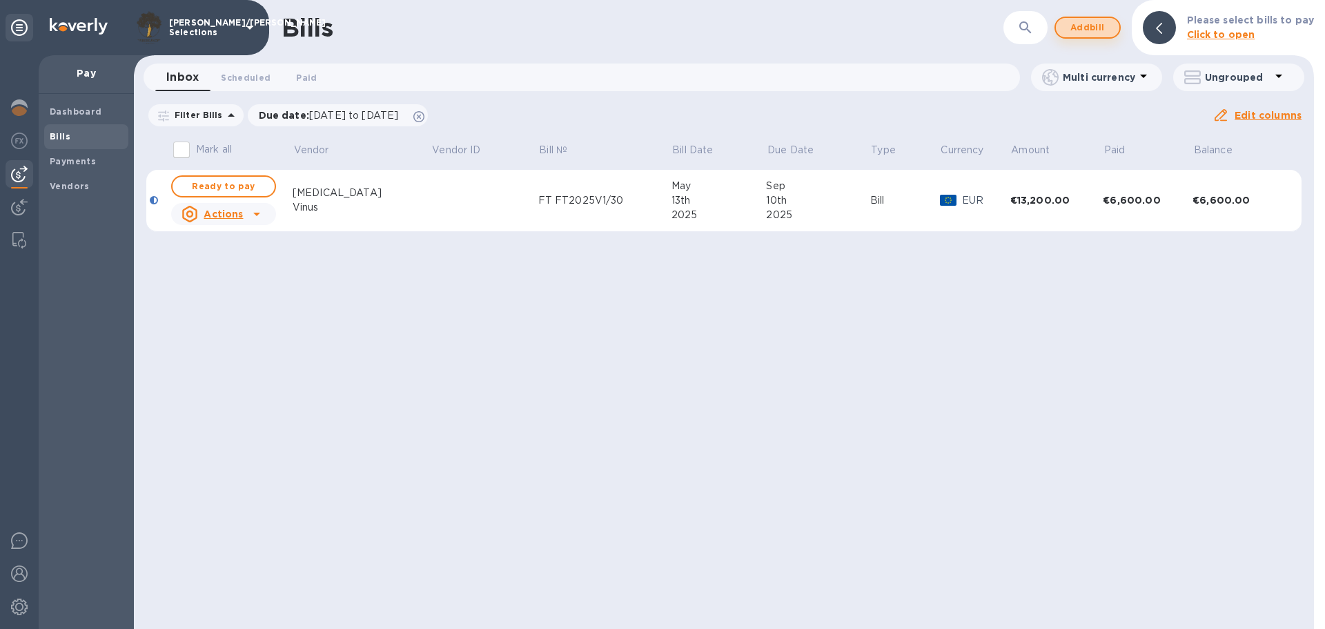
click at [1078, 37] on button "Add bill" at bounding box center [1088, 28] width 66 height 22
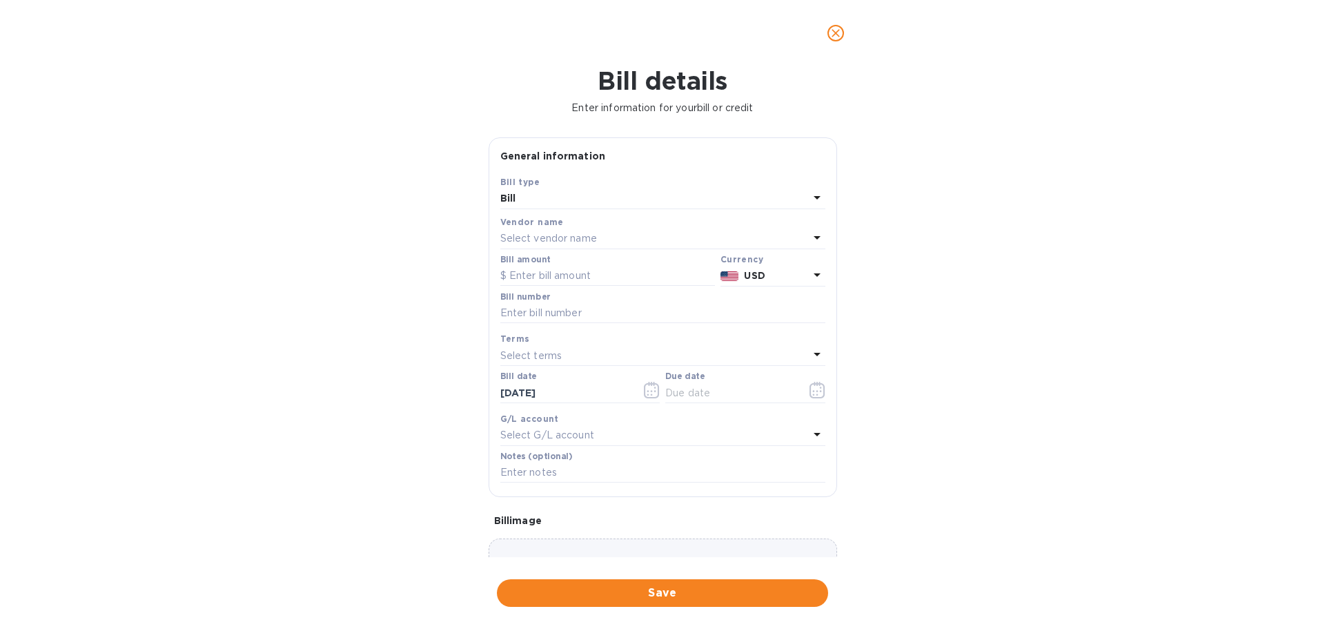
click at [606, 232] on div "Select vendor name" at bounding box center [654, 238] width 309 height 19
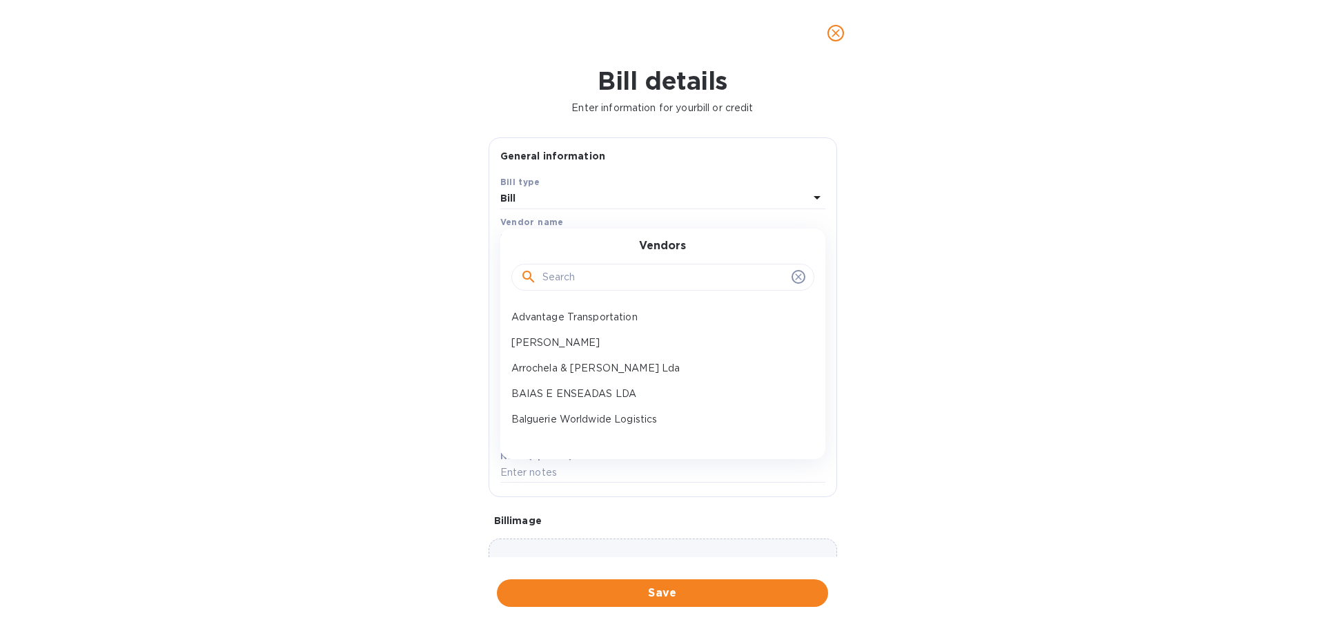
click at [596, 278] on input "text" at bounding box center [665, 277] width 244 height 21
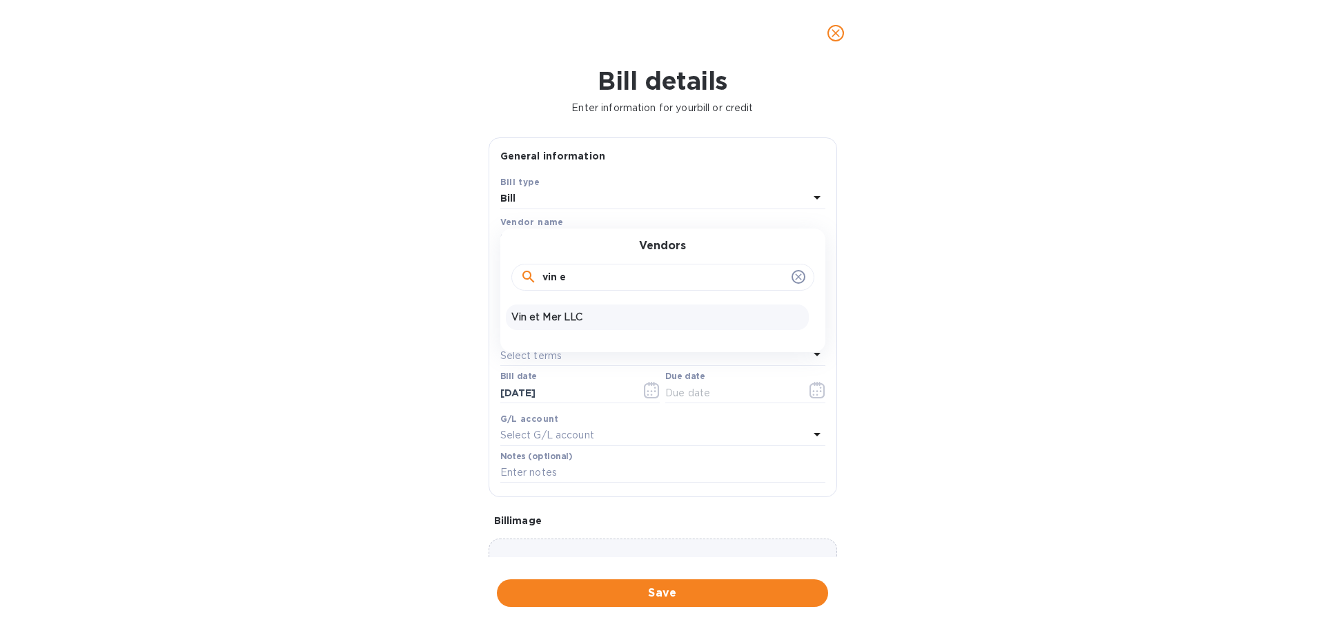
type input "vin e"
click at [596, 317] on p "Vin et Mer LLC" at bounding box center [658, 317] width 292 height 14
click at [563, 279] on input "text" at bounding box center [607, 276] width 215 height 21
type input "1,069.77"
click at [576, 318] on input "text" at bounding box center [662, 313] width 325 height 21
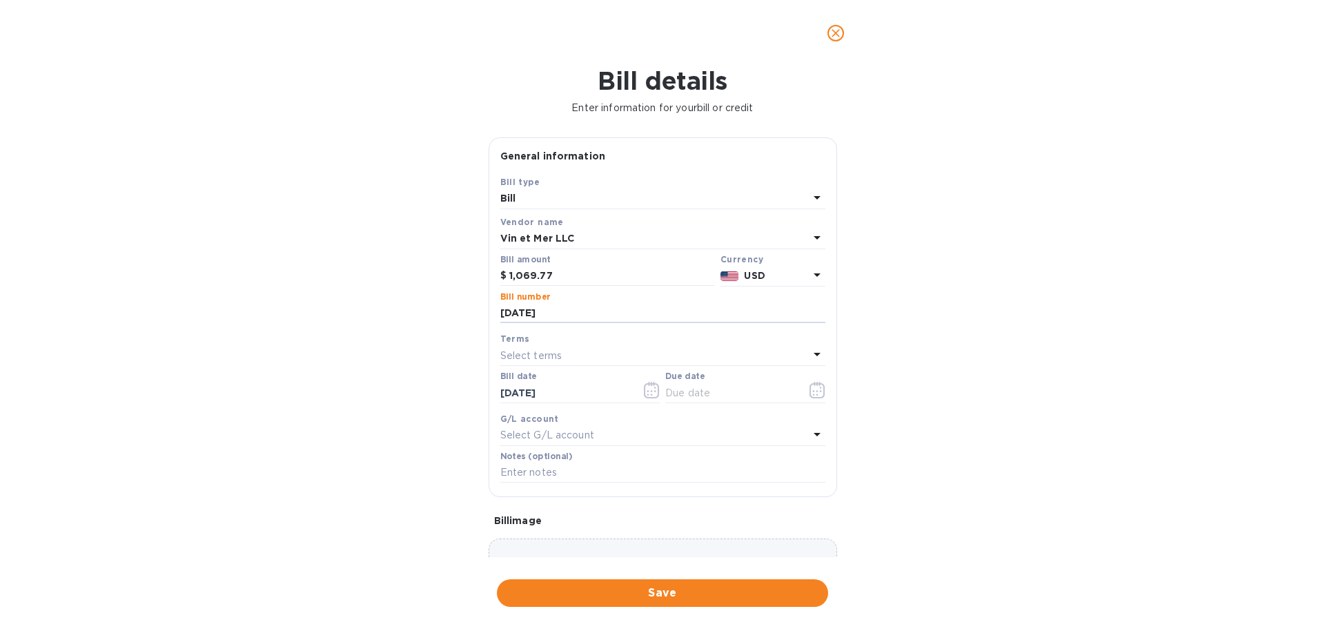
type input "[DATE]"
click at [813, 393] on icon "button" at bounding box center [818, 390] width 16 height 17
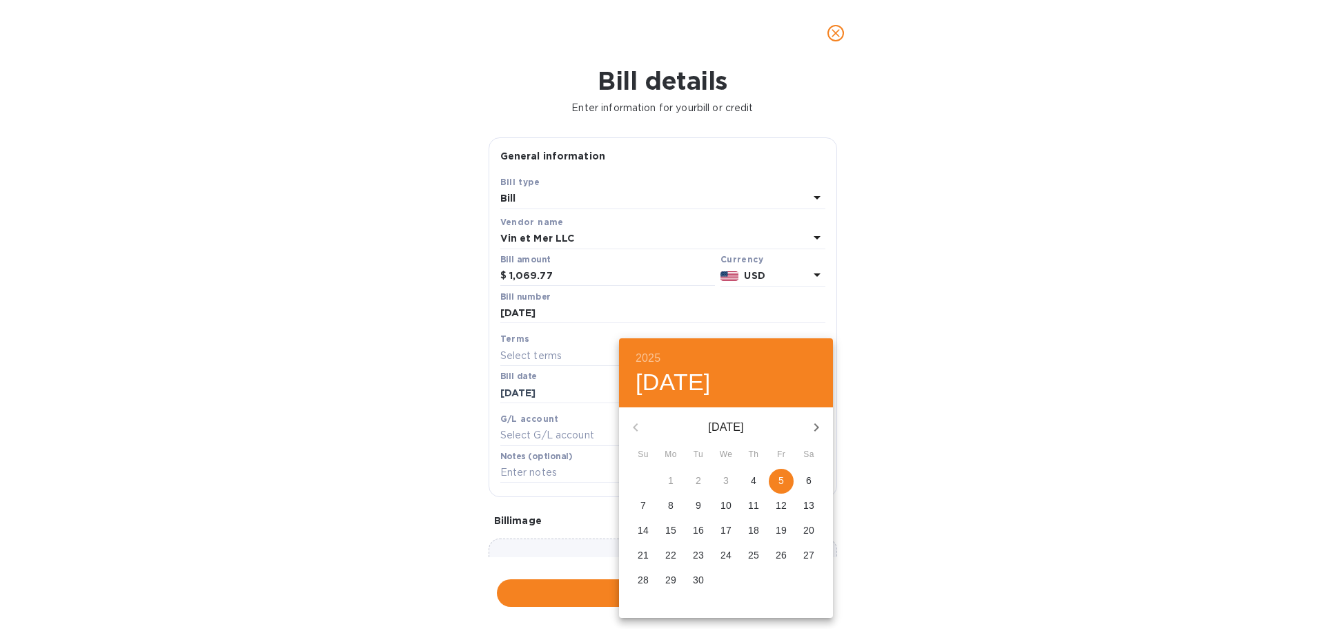
click at [421, 413] on div at bounding box center [662, 314] width 1325 height 629
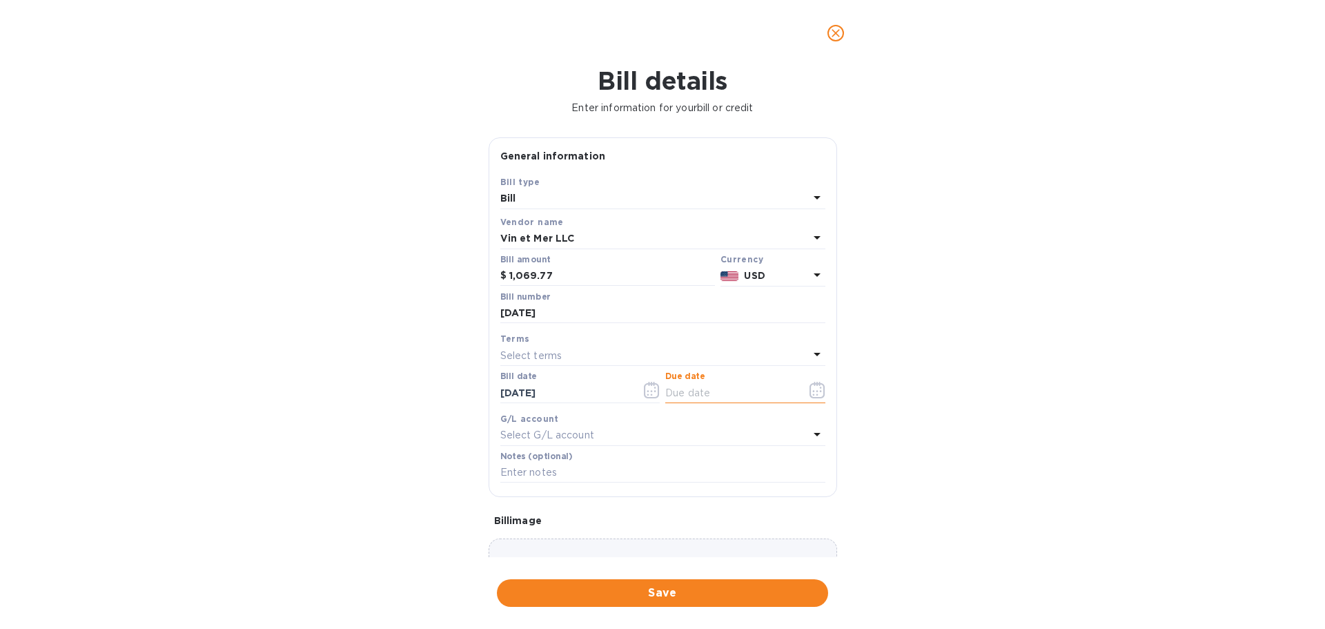
click at [686, 387] on input "text" at bounding box center [730, 392] width 130 height 21
click at [668, 350] on div "Select terms" at bounding box center [654, 355] width 309 height 19
click at [563, 539] on div "Due on Delivery" at bounding box center [657, 537] width 303 height 26
type input "[DATE]"
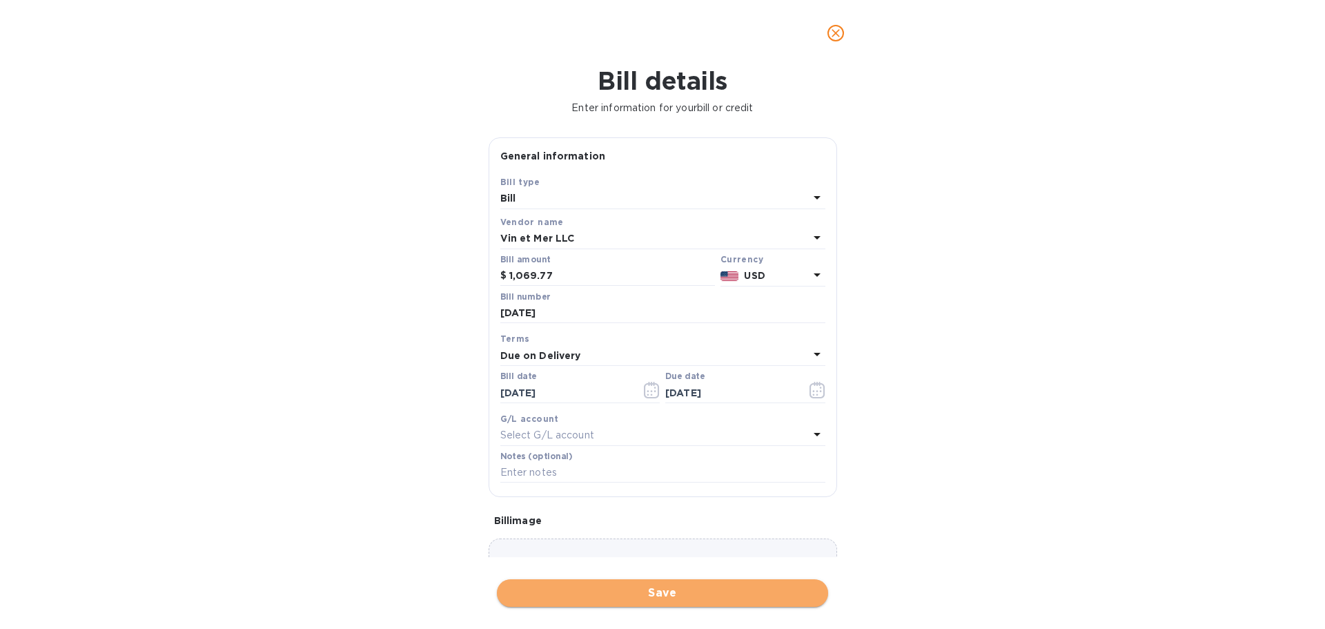
click at [654, 589] on span "Save" at bounding box center [662, 593] width 309 height 17
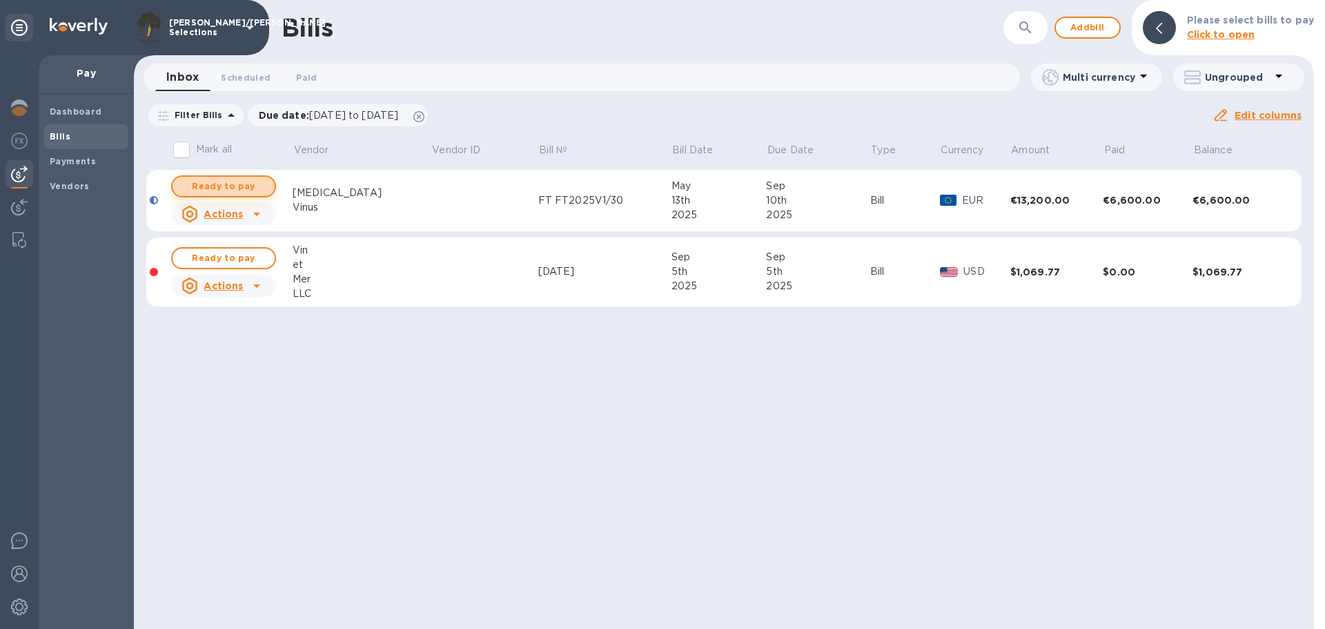
click at [230, 189] on span "Ready to pay" at bounding box center [224, 186] width 80 height 17
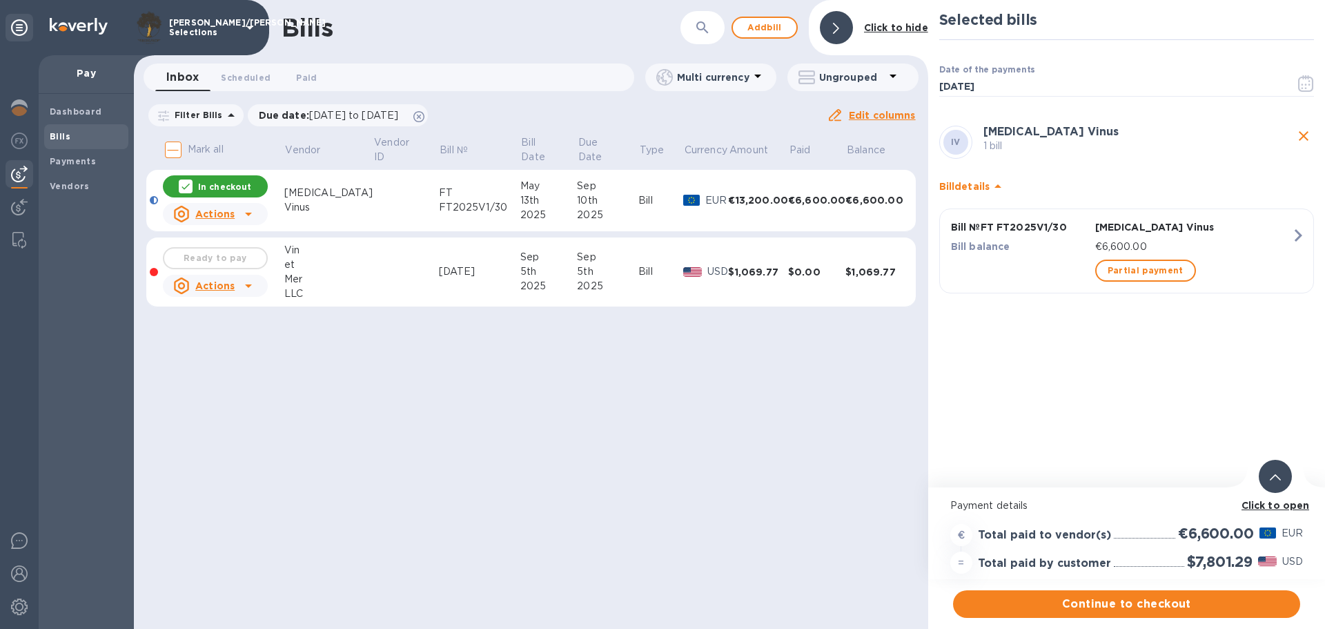
click at [451, 278] on div "[DATE]" at bounding box center [479, 271] width 81 height 14
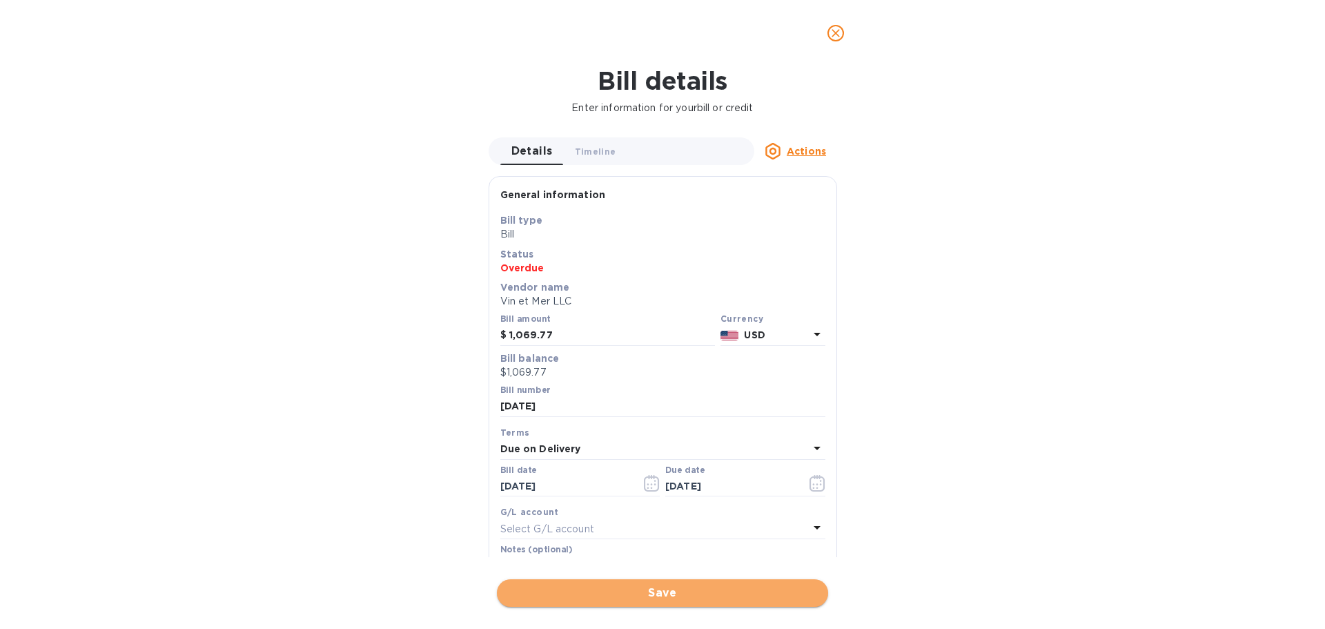
click at [643, 586] on span "Save" at bounding box center [662, 593] width 309 height 17
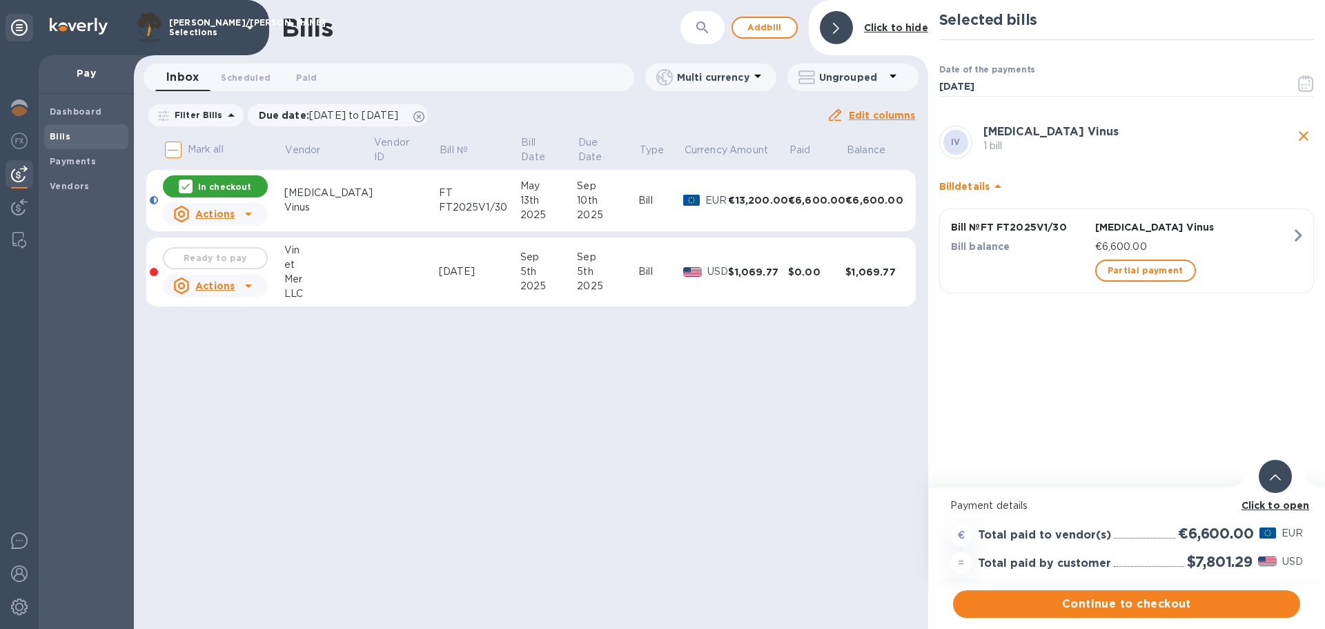
click at [188, 190] on icon at bounding box center [185, 186] width 11 height 11
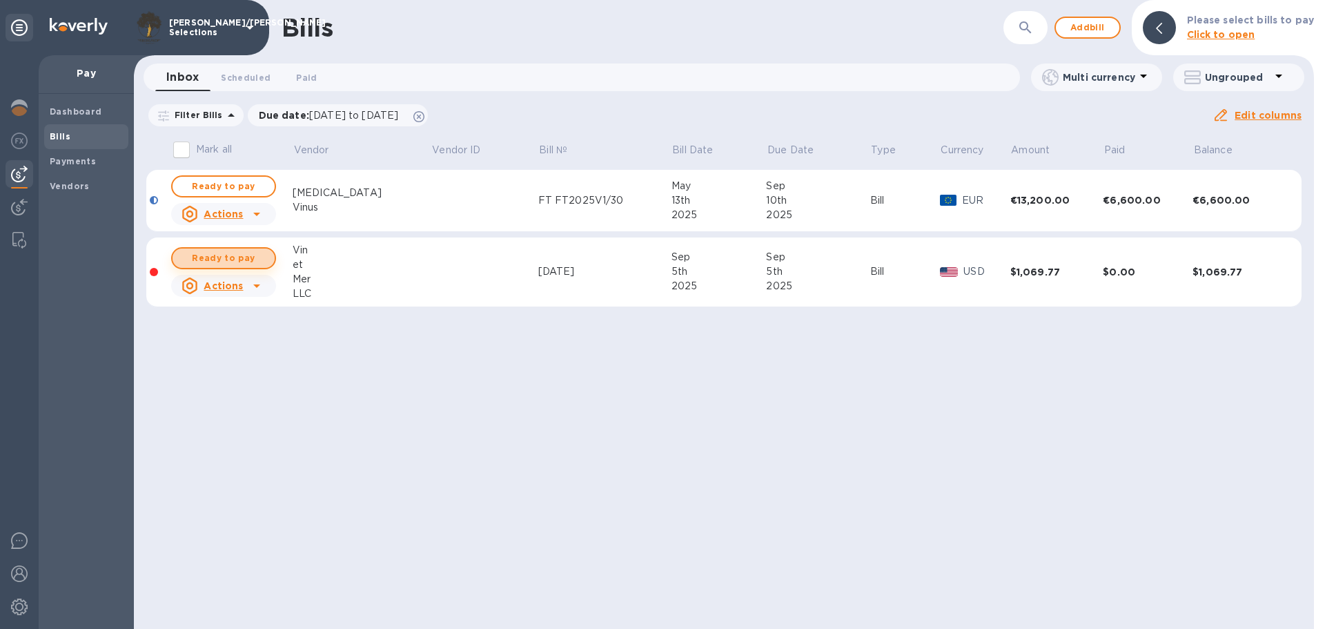
click at [217, 253] on span "Ready to pay" at bounding box center [224, 258] width 80 height 17
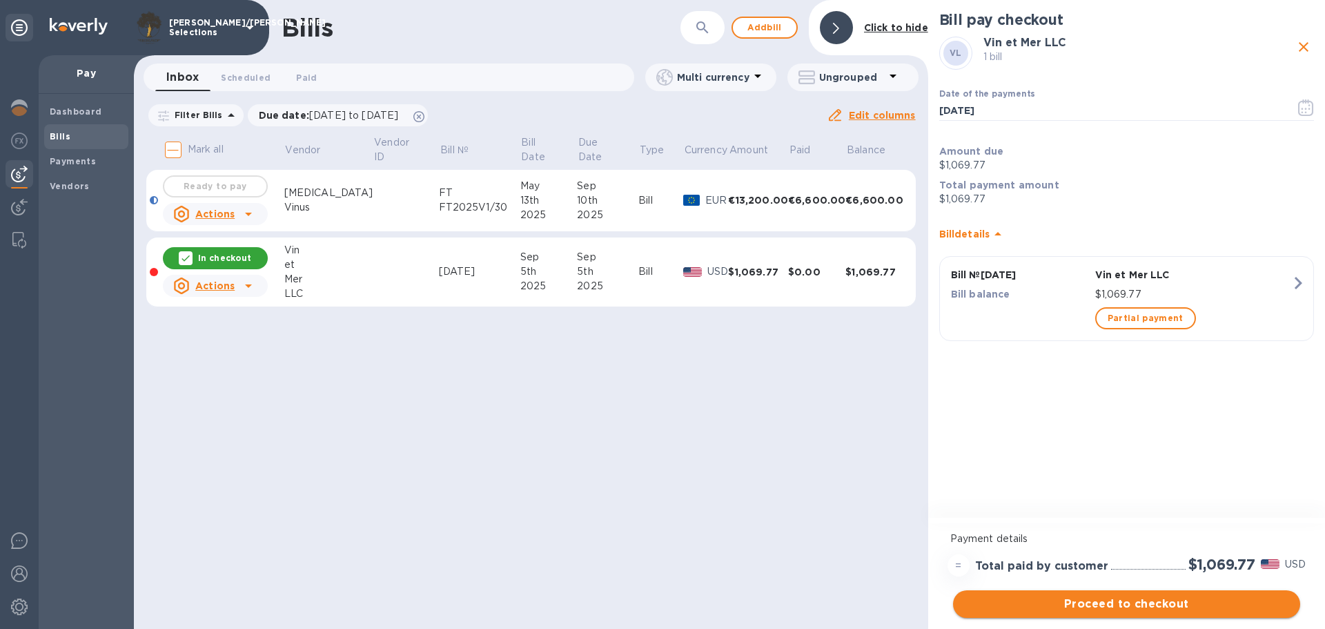
click at [1157, 601] on span "Proceed to checkout" at bounding box center [1126, 604] width 325 height 17
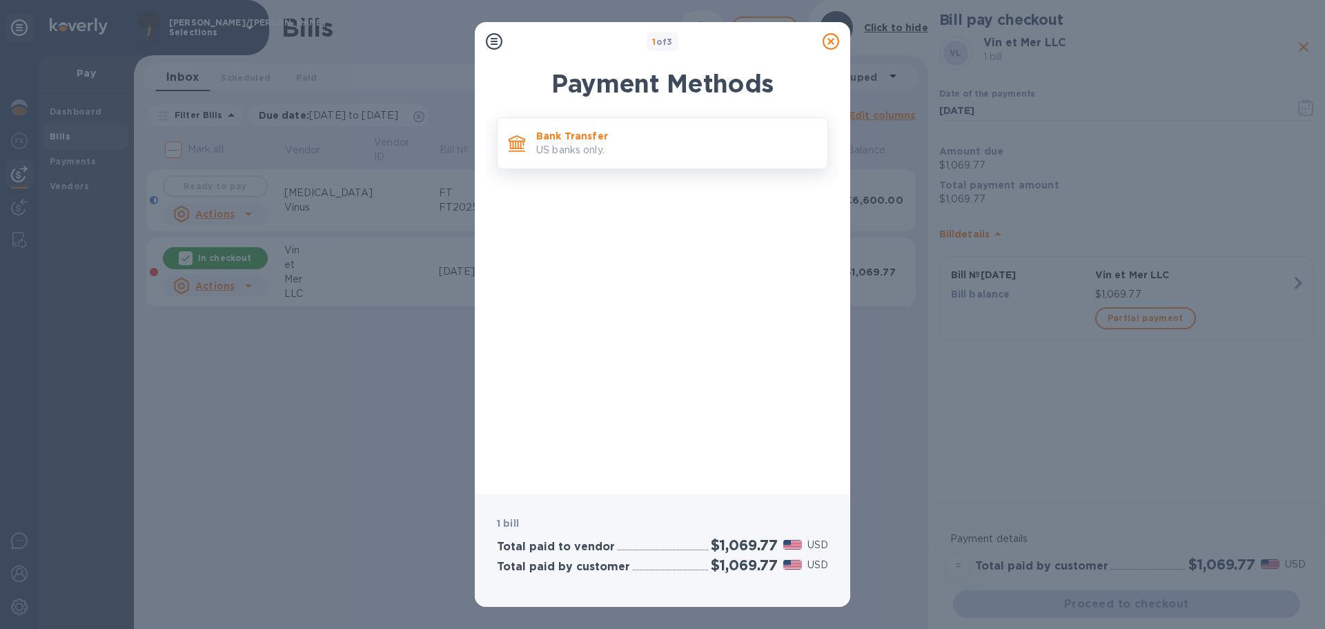
click at [625, 151] on p "US banks only." at bounding box center [676, 150] width 280 height 14
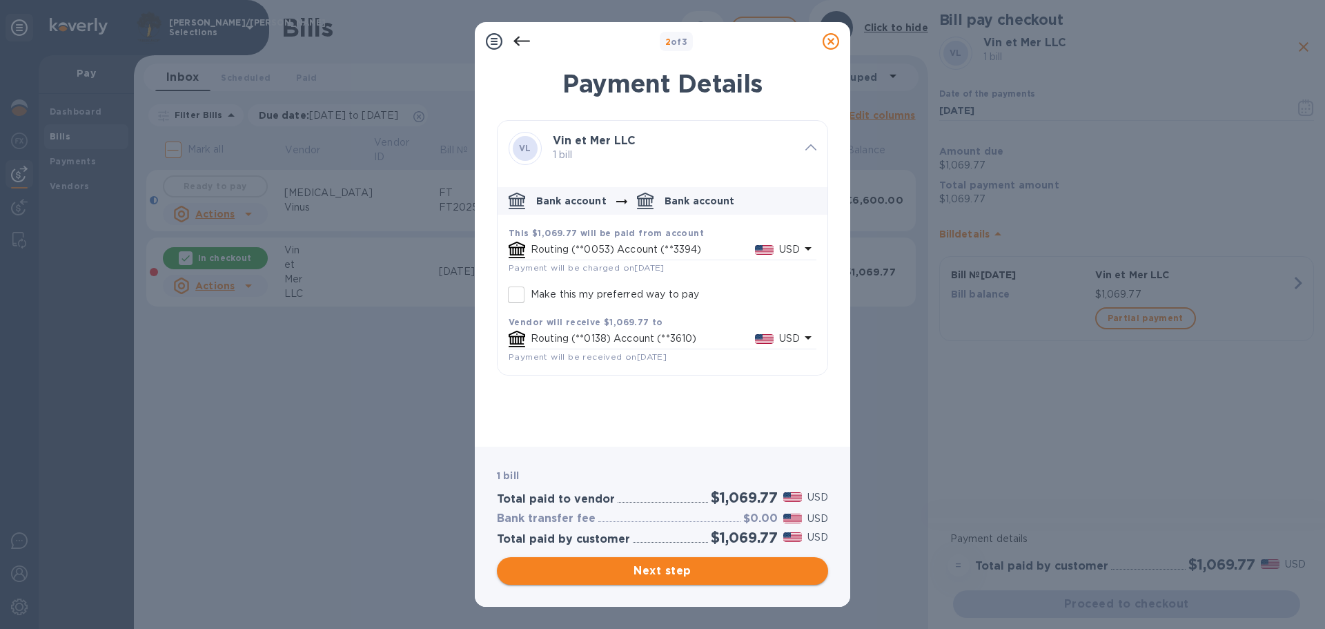
click at [642, 570] on span "Next step" at bounding box center [662, 571] width 309 height 17
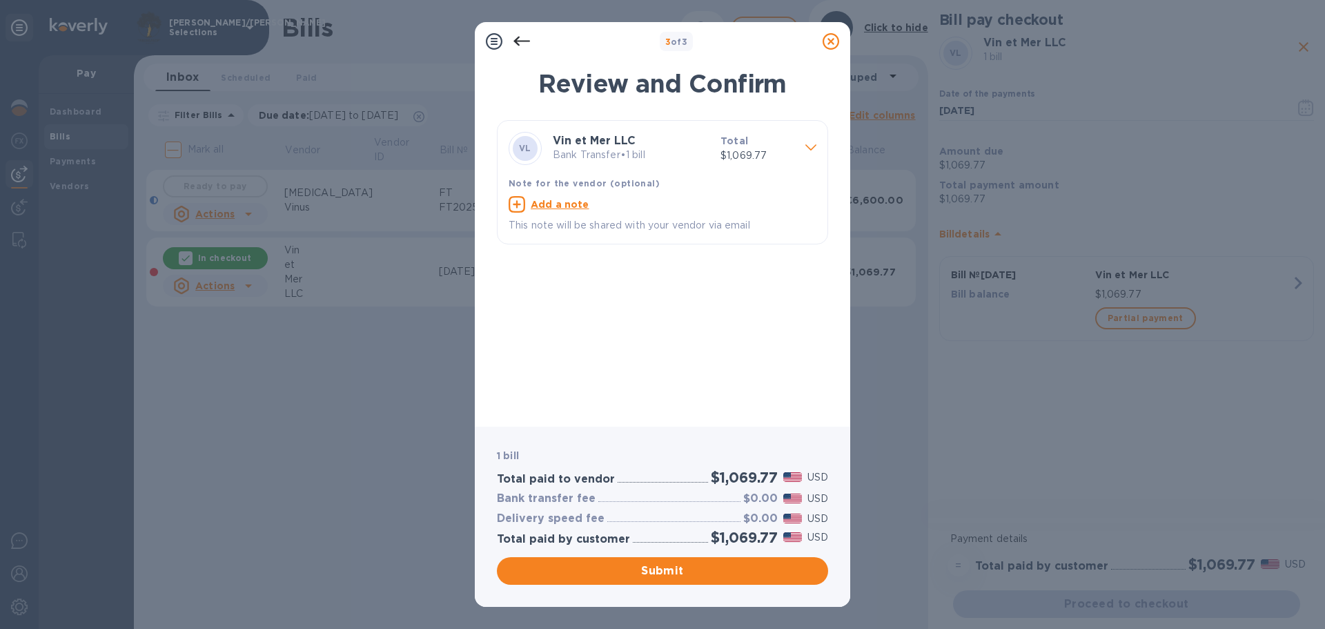
click at [808, 150] on span at bounding box center [811, 146] width 11 height 13
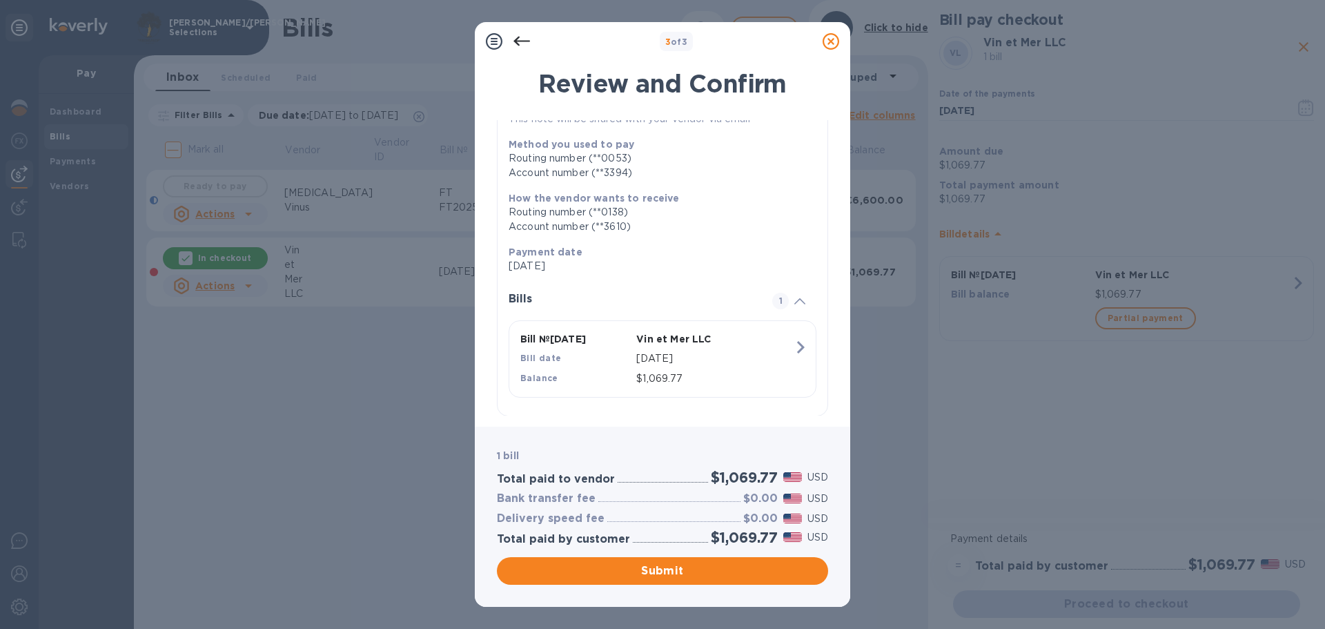
scroll to position [107, 0]
click at [681, 570] on span "Submit" at bounding box center [662, 571] width 309 height 17
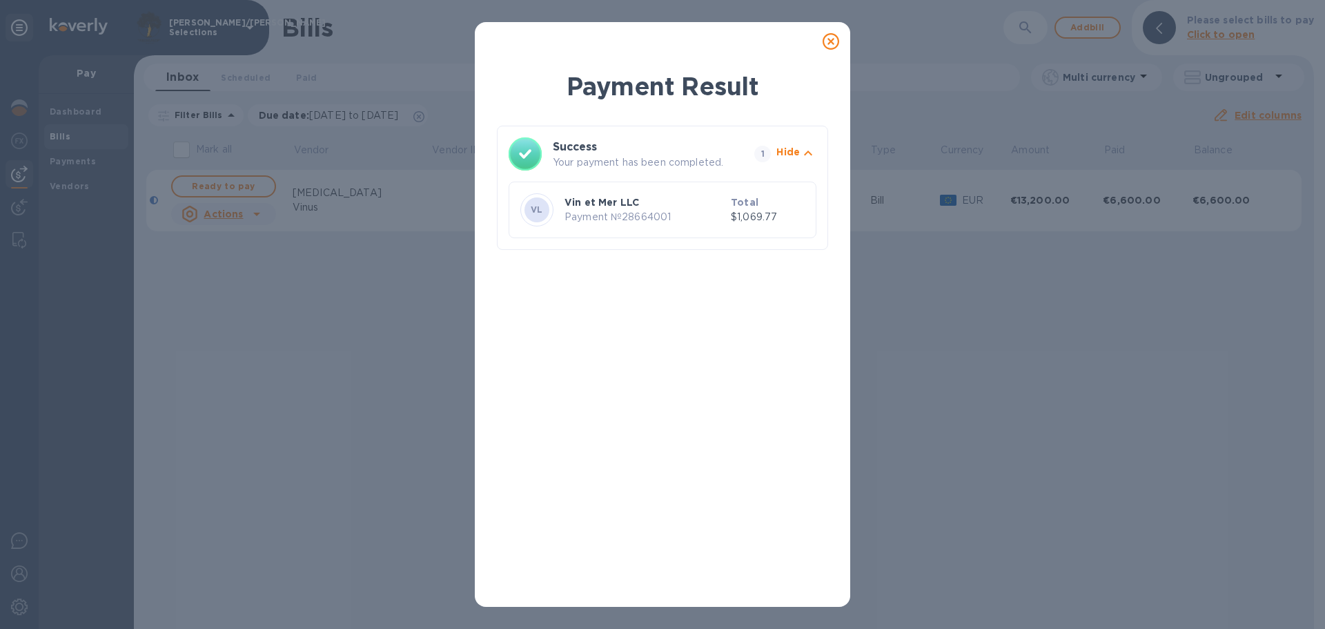
click at [323, 344] on div "Payment Result Success Your payment has been completed. 1 Hide VL Vin et Mer LL…" at bounding box center [662, 314] width 1325 height 629
click at [830, 46] on icon at bounding box center [831, 41] width 17 height 17
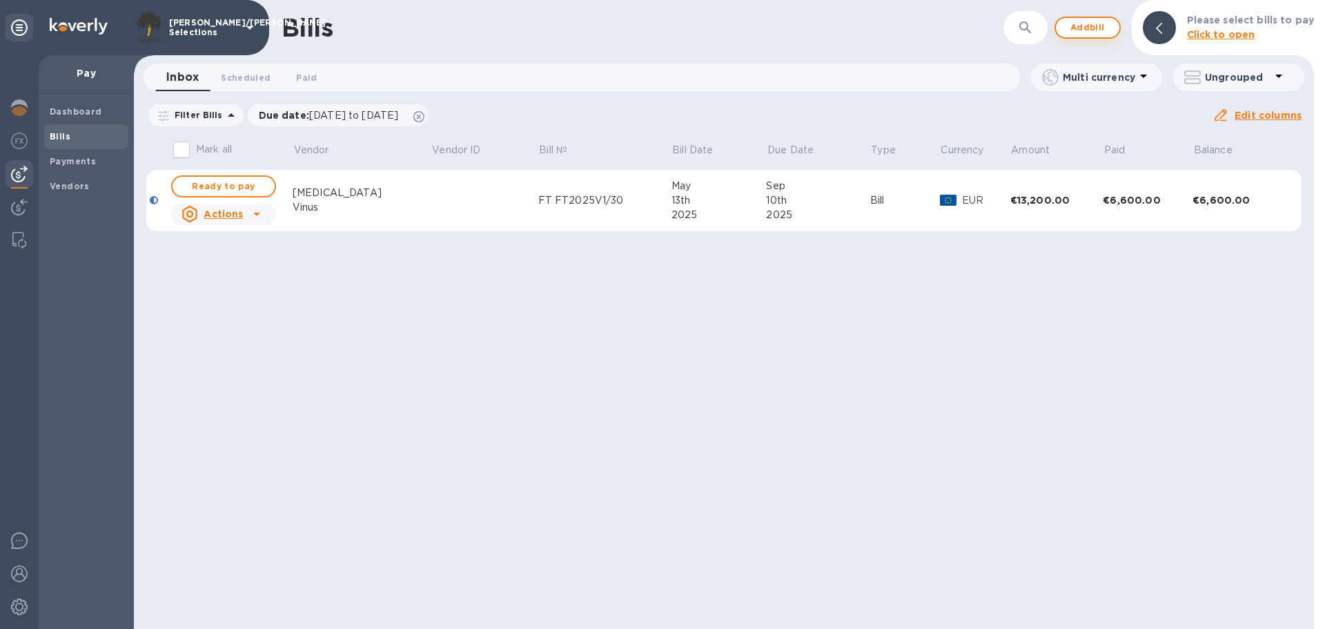
click at [1094, 28] on span "Add bill" at bounding box center [1087, 27] width 41 height 17
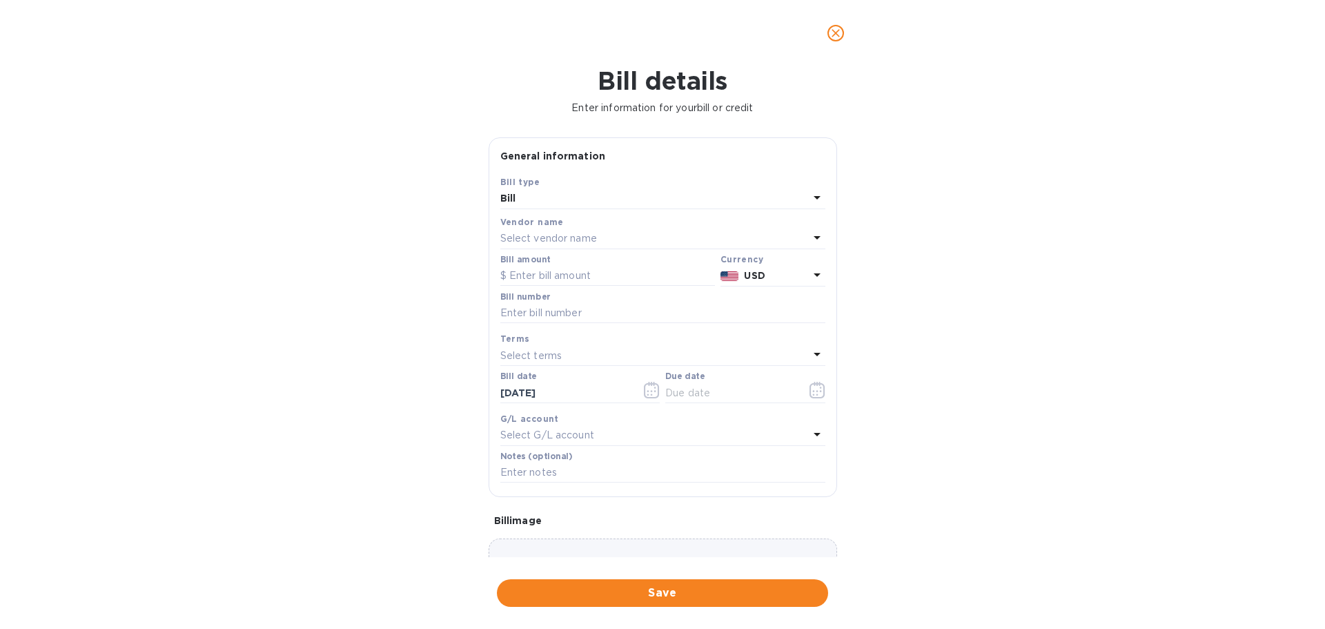
click at [608, 230] on div "Select vendor name" at bounding box center [654, 238] width 309 height 19
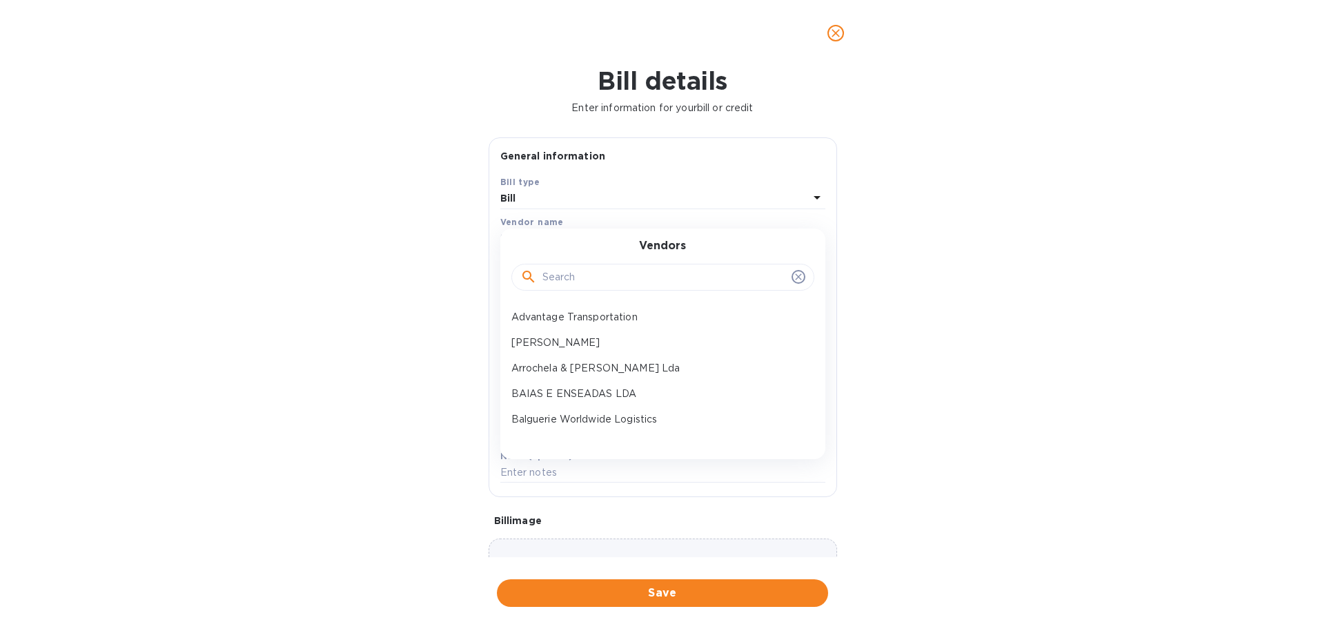
click at [597, 264] on div at bounding box center [663, 278] width 303 height 28
click at [604, 278] on input "text" at bounding box center [665, 277] width 244 height 21
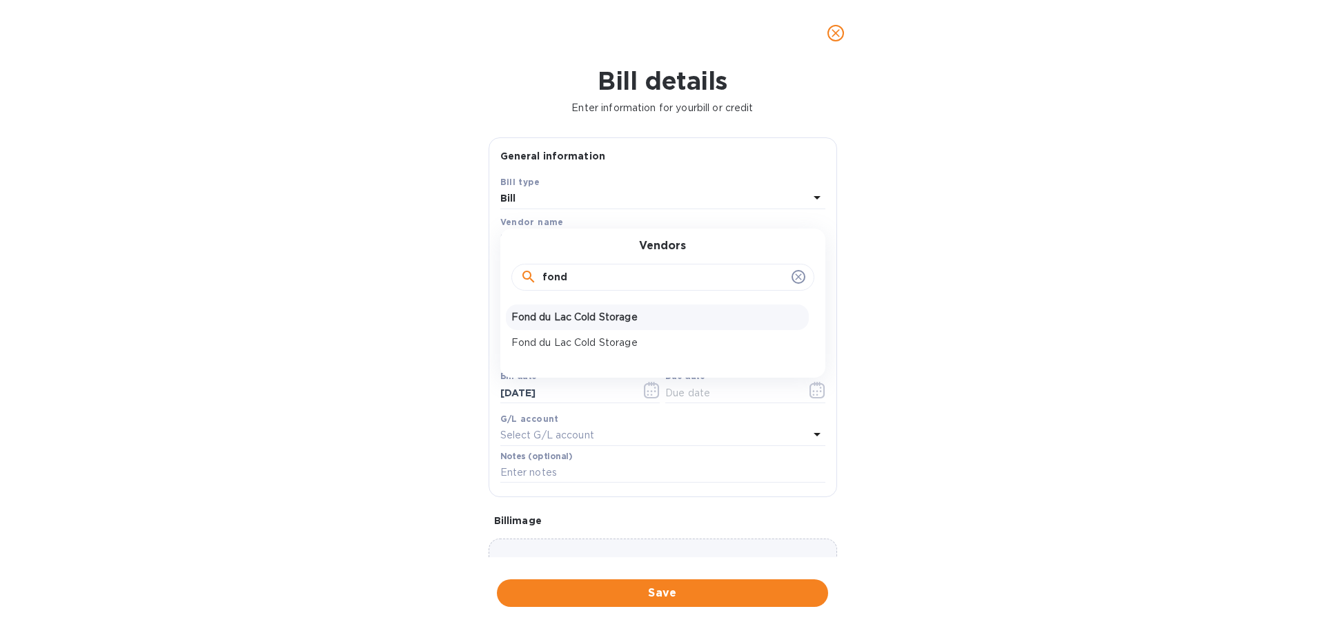
type input "fond"
click at [606, 313] on p "Fond du Lac Cold Storage" at bounding box center [658, 317] width 292 height 14
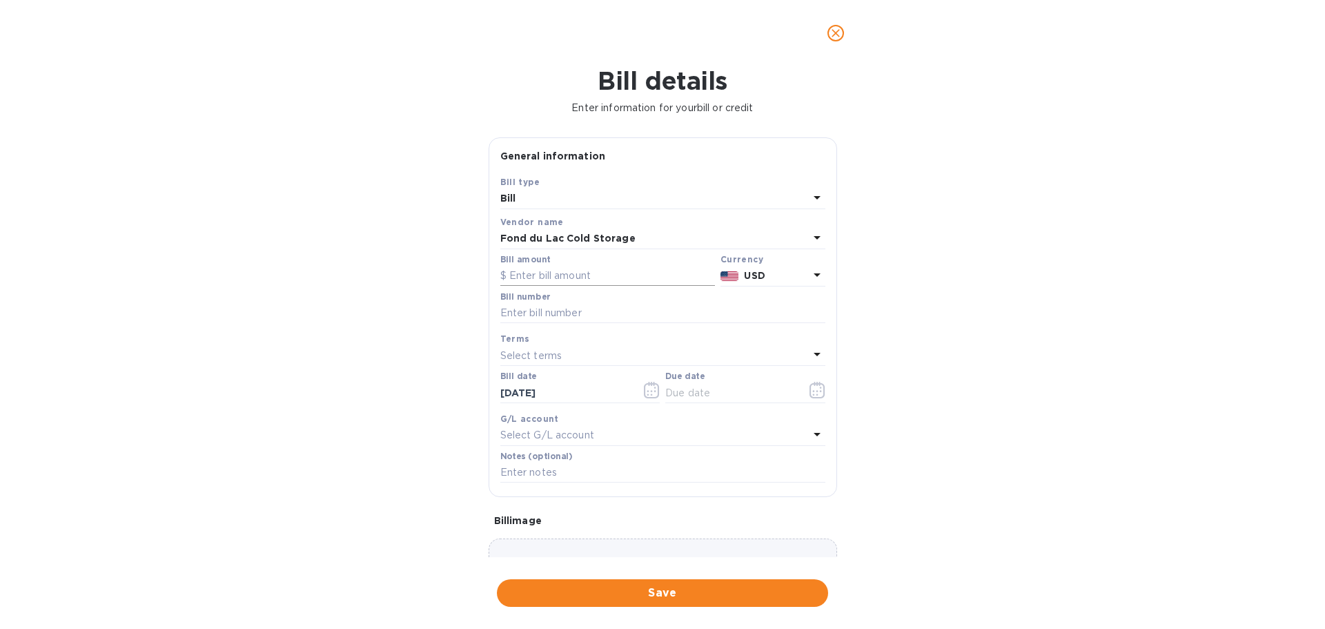
click at [598, 268] on input "text" at bounding box center [607, 276] width 215 height 21
type input "4,512.41"
click at [711, 309] on input "554569, 554660, 555829, 555505, 555760, 555650" at bounding box center [662, 313] width 325 height 21
click at [710, 309] on input "554569, 554660, 555829, 555505, 555760, 555650" at bounding box center [662, 313] width 325 height 21
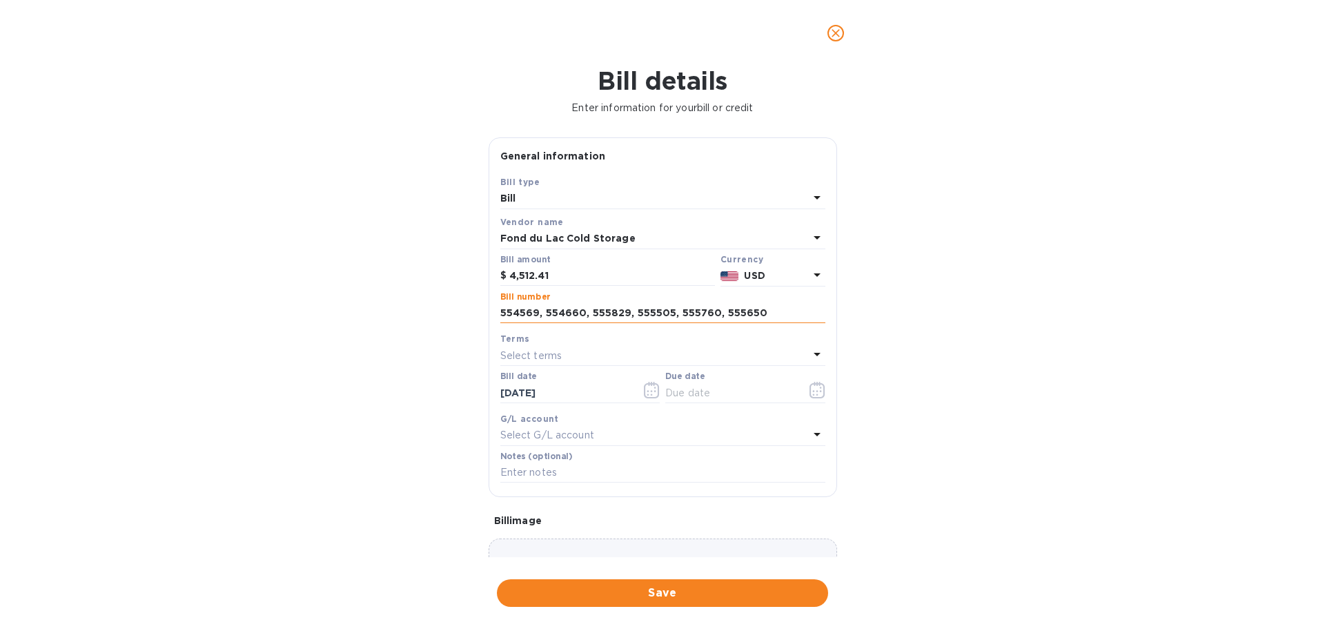
click at [710, 309] on input "554569, 554660, 555829, 555505, 555760, 555650" at bounding box center [662, 313] width 325 height 21
type input "554569, 554660, 555829, 555505, 555760, 555650"
click at [664, 604] on button "Save" at bounding box center [662, 593] width 331 height 28
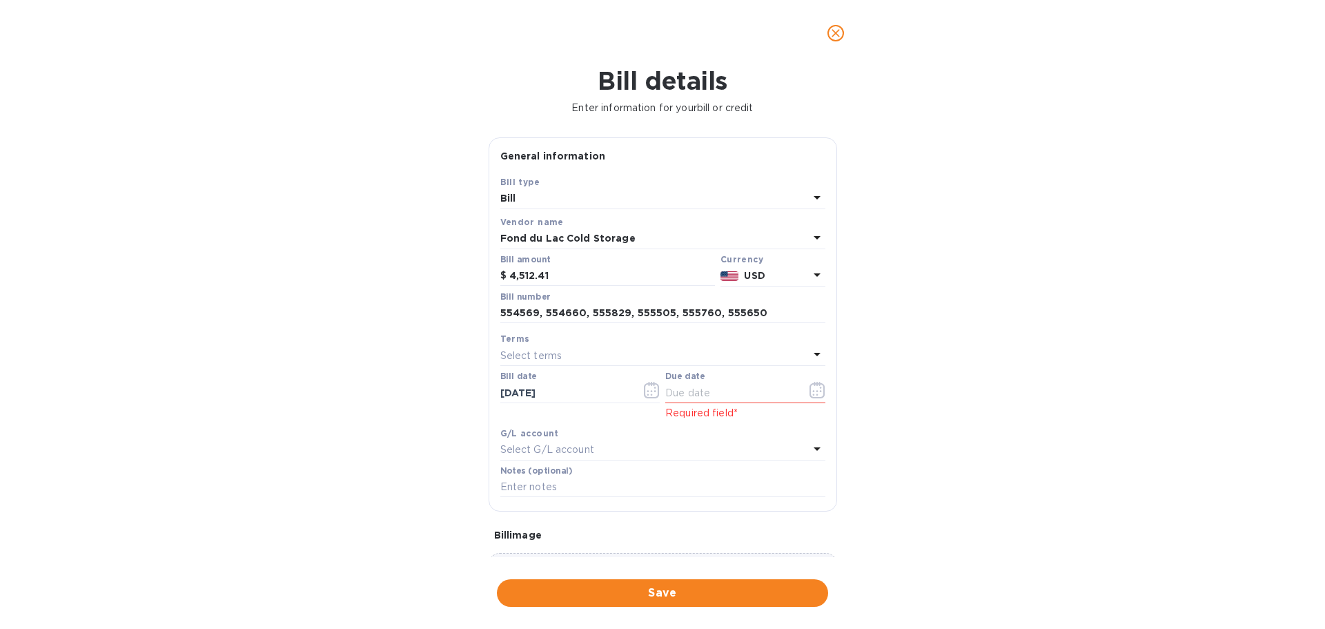
click at [737, 348] on div "Select terms" at bounding box center [654, 355] width 309 height 19
click at [615, 534] on p "Due on Delivery" at bounding box center [658, 536] width 292 height 14
type input "[DATE]"
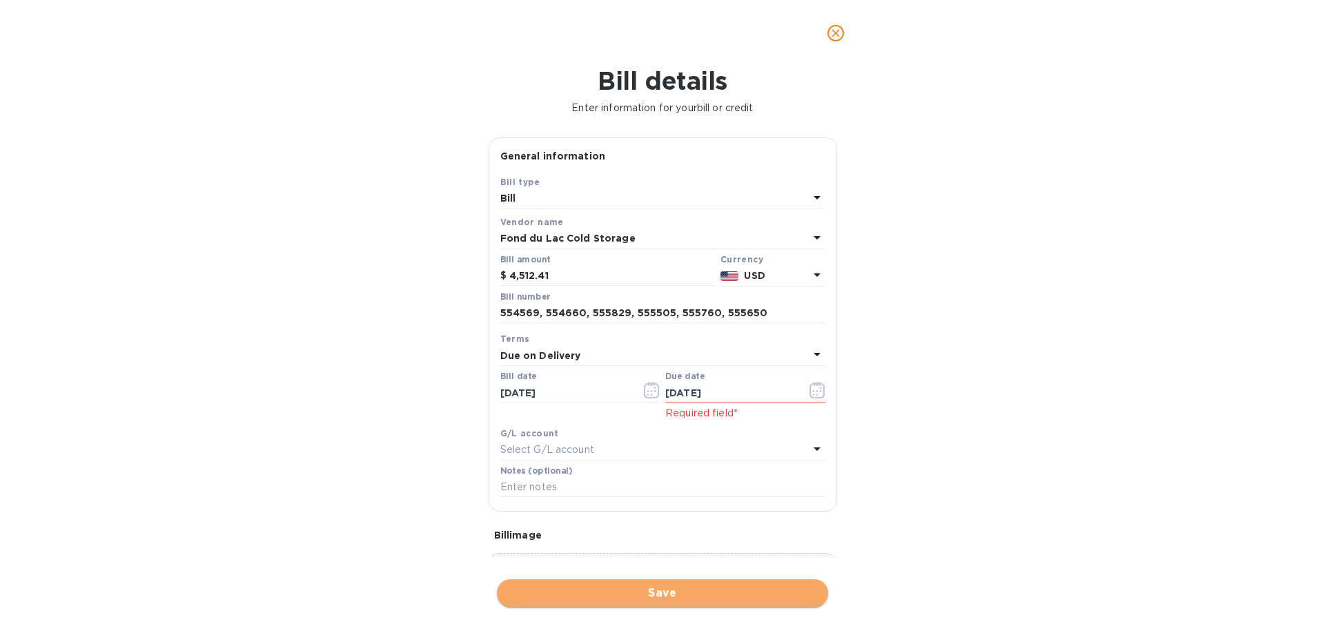
click at [672, 594] on span "Save" at bounding box center [662, 593] width 309 height 17
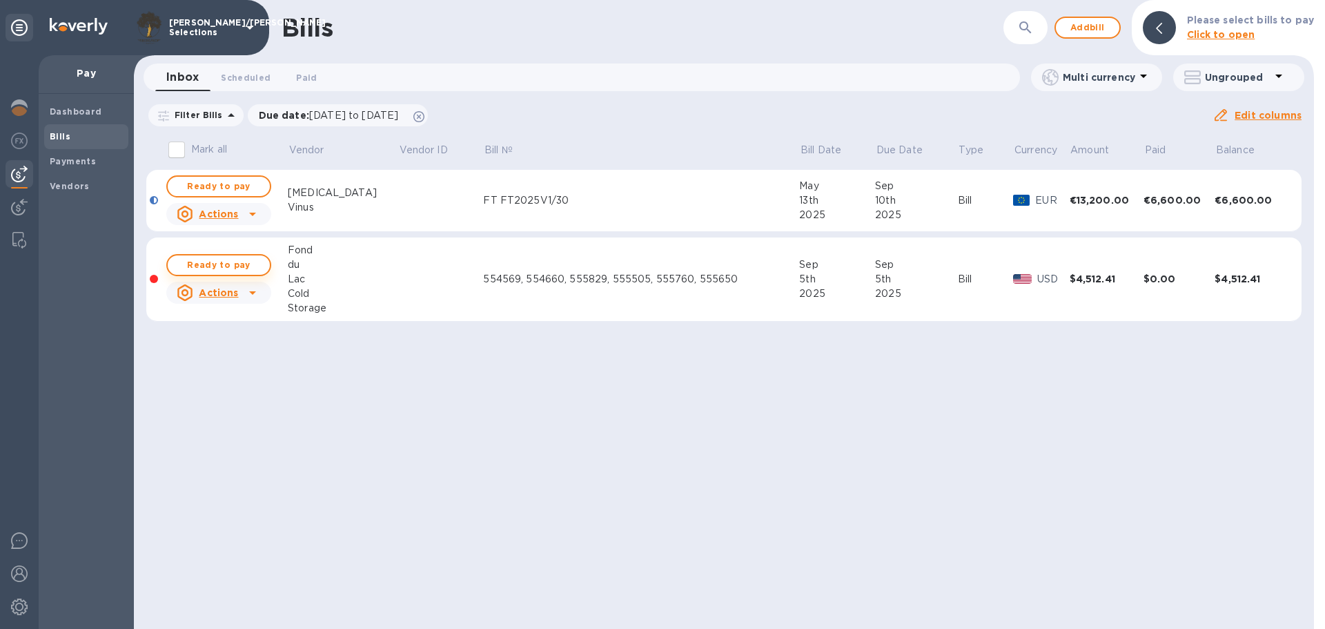
click at [222, 266] on span "Ready to pay" at bounding box center [219, 265] width 80 height 17
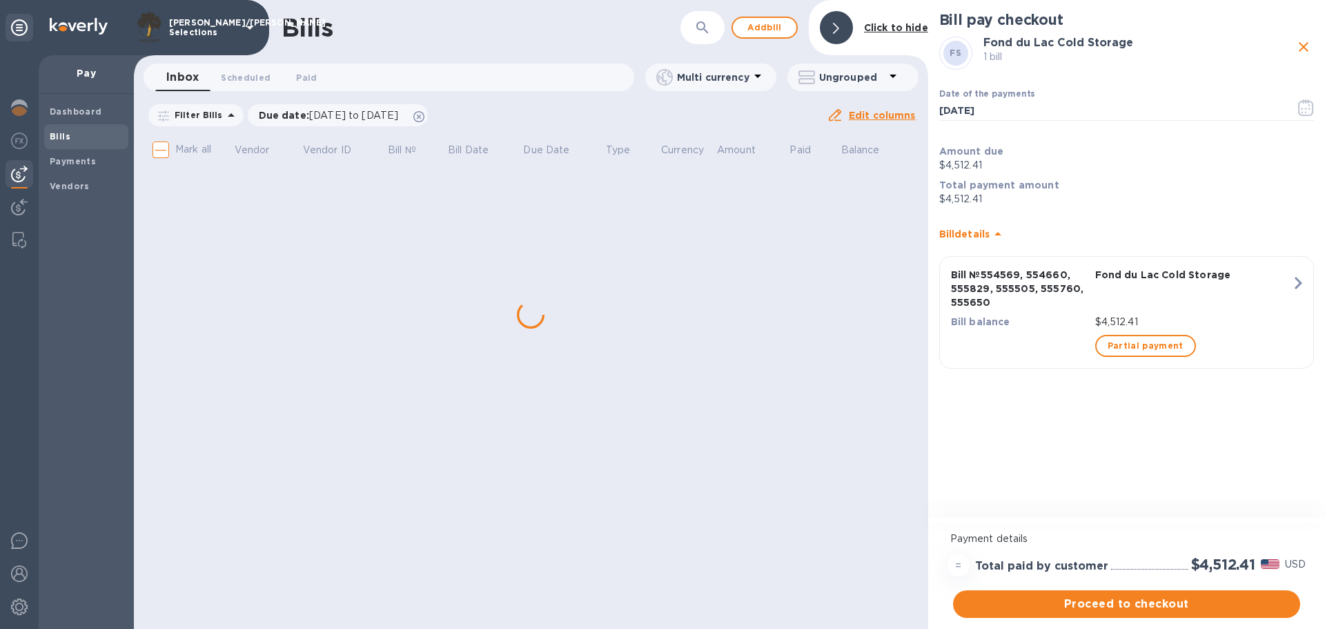
click at [1070, 599] on span "Proceed to checkout" at bounding box center [1126, 604] width 325 height 17
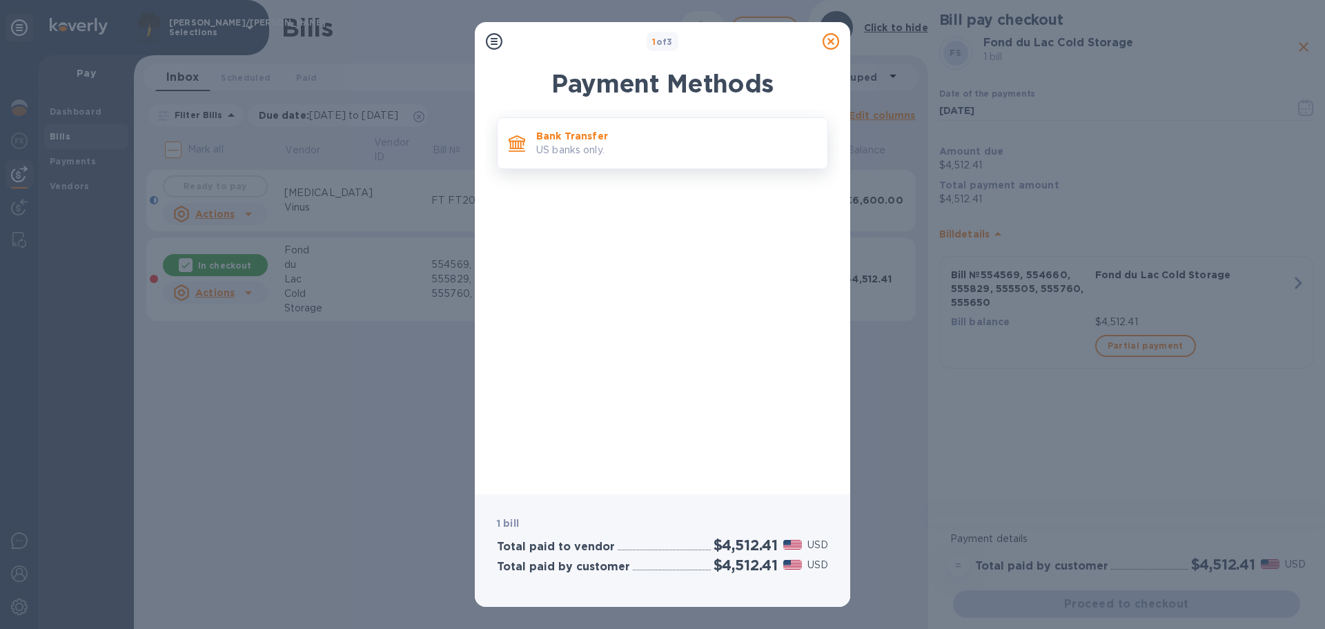
click at [581, 148] on p "US banks only." at bounding box center [676, 150] width 280 height 14
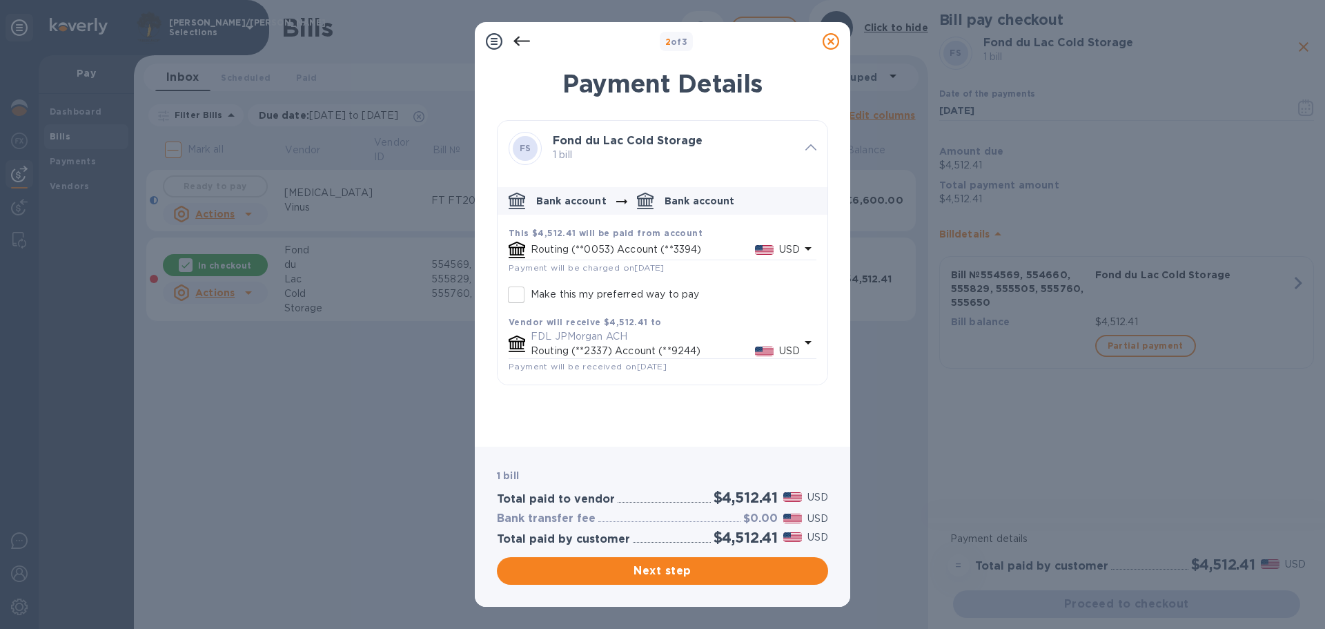
click at [699, 193] on div "Bank account Bank account" at bounding box center [676, 201] width 280 height 17
click at [723, 579] on button "Next step" at bounding box center [662, 571] width 331 height 28
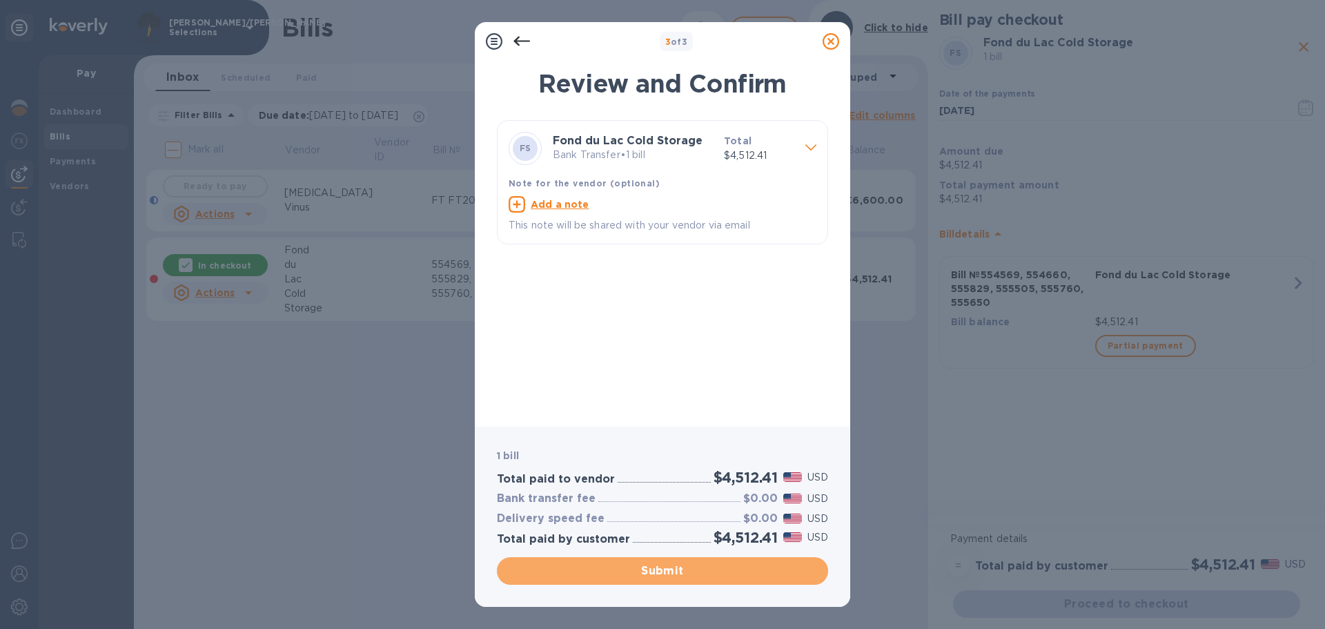
click at [691, 563] on span "Submit" at bounding box center [662, 571] width 309 height 17
